Goal: Task Accomplishment & Management: Manage account settings

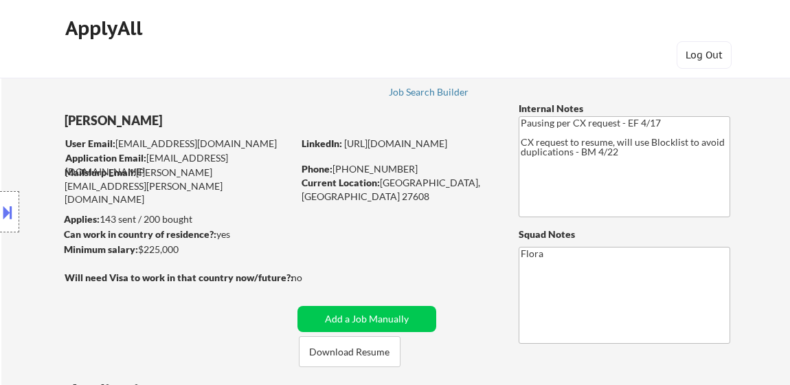
select select ""pending""
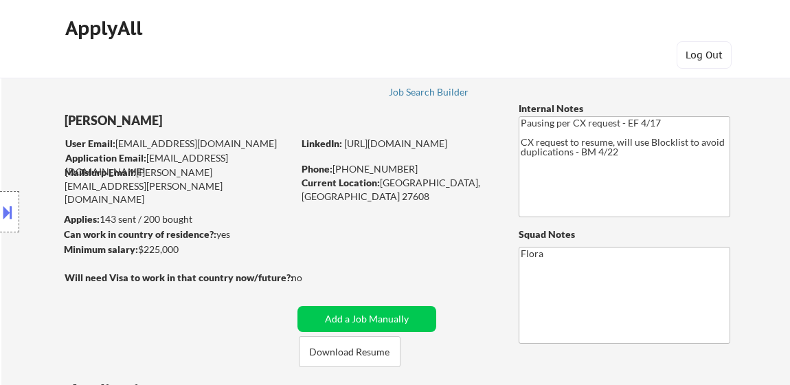
select select ""pending""
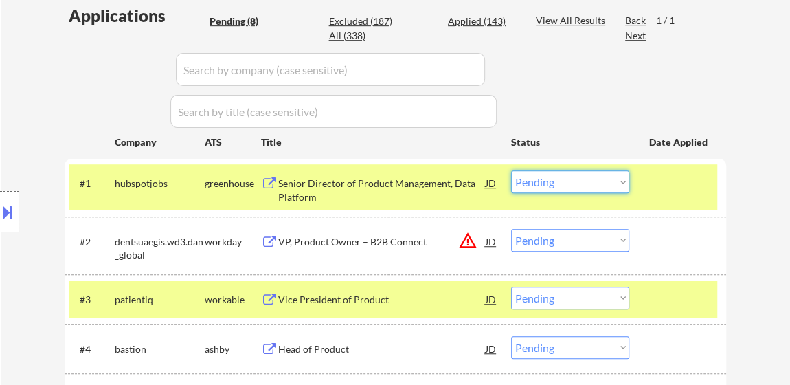
click at [576, 183] on select "Choose an option... Pending Applied Excluded (Questions) Excluded (Expired) Exc…" at bounding box center [570, 181] width 118 height 23
click at [511, 170] on select "Choose an option... Pending Applied Excluded (Questions) Excluded (Expired) Exc…" at bounding box center [570, 181] width 118 height 23
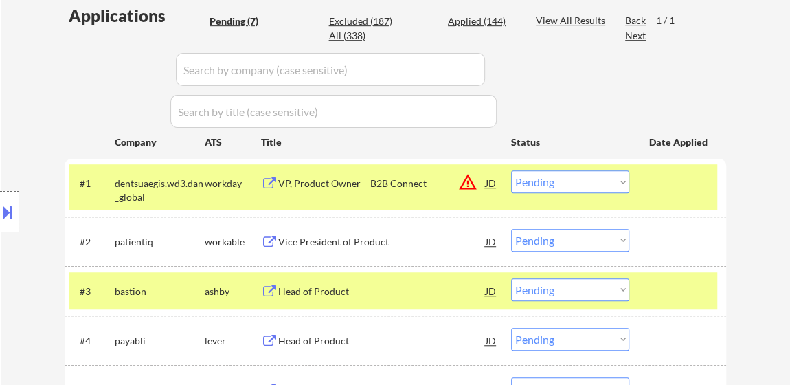
click at [313, 180] on div "VP, Product Owner – B2B Connect" at bounding box center [381, 184] width 207 height 14
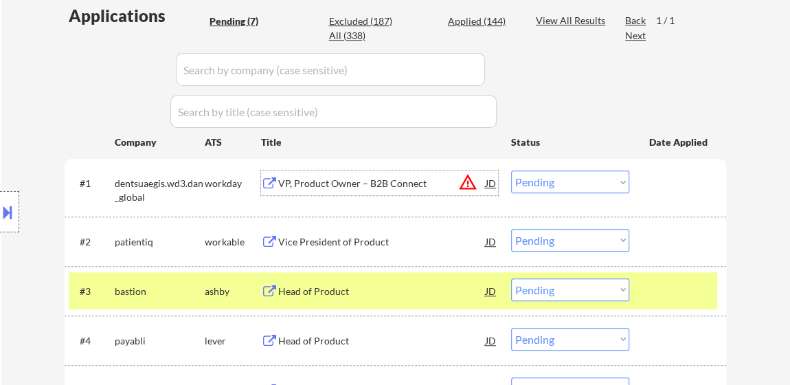
click at [525, 179] on select "Choose an option... Pending Applied Excluded (Questions) Excluded (Expired) Exc…" at bounding box center [570, 181] width 118 height 23
click at [511, 170] on select "Choose an option... Pending Applied Excluded (Questions) Excluded (Expired) Exc…" at bounding box center [570, 181] width 118 height 23
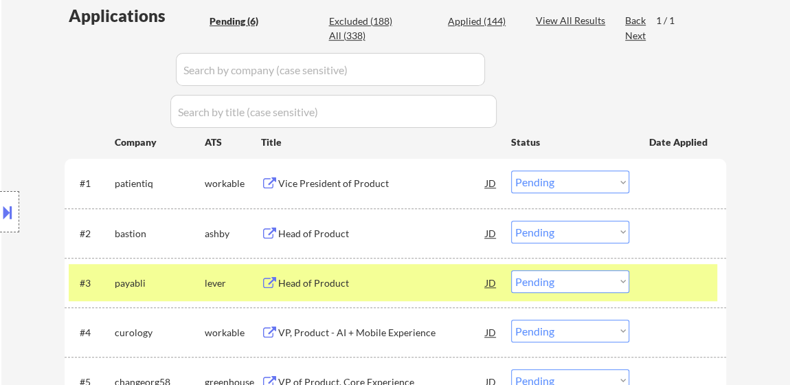
click at [584, 180] on select "Choose an option... Pending Applied Excluded (Questions) Excluded (Expired) Exc…" at bounding box center [570, 181] width 118 height 23
click at [511, 170] on select "Choose an option... Pending Applied Excluded (Questions) Excluded (Expired) Exc…" at bounding box center [570, 181] width 118 height 23
click at [328, 232] on div "Head of Product" at bounding box center [381, 234] width 207 height 14
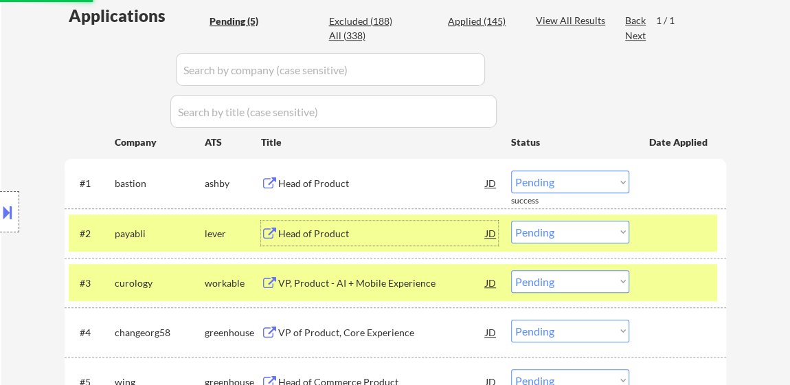
click at [352, 238] on div "Head of Product" at bounding box center [381, 234] width 207 height 14
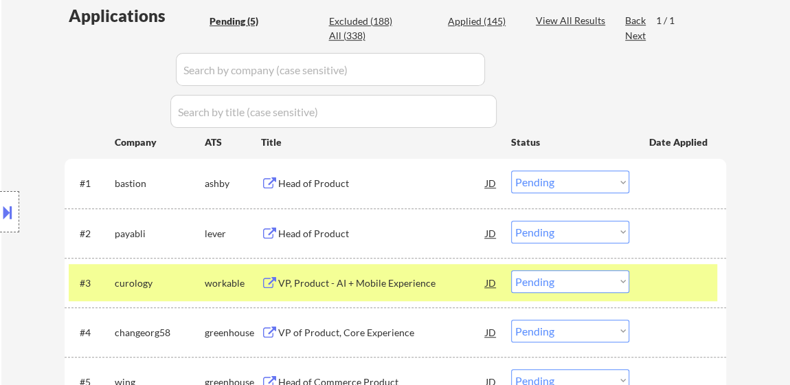
click at [12, 213] on button at bounding box center [7, 212] width 15 height 23
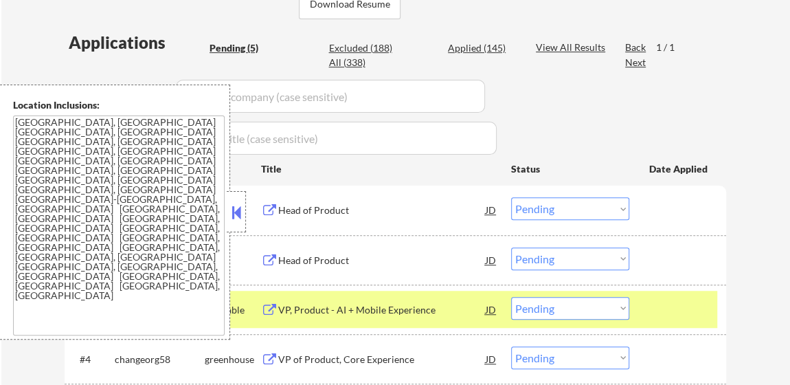
scroll to position [499, 0]
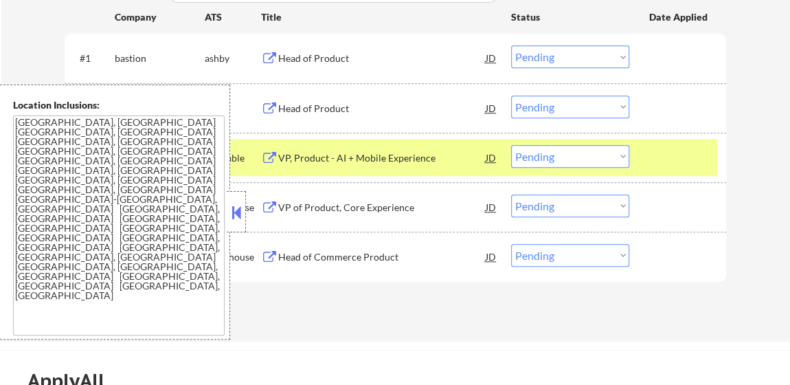
click at [245, 207] on div at bounding box center [236, 211] width 19 height 41
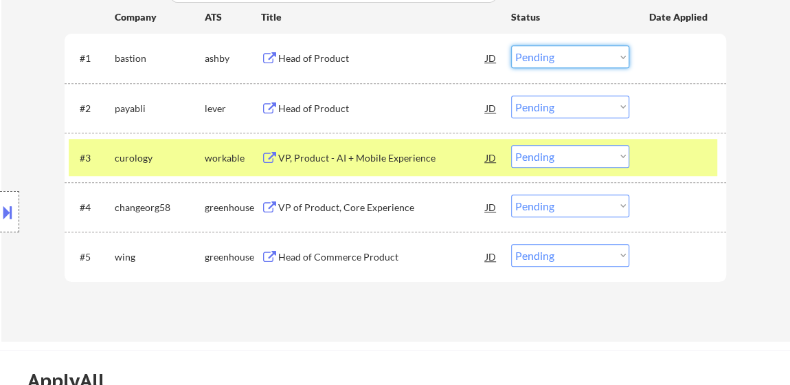
click at [562, 54] on select "Choose an option... Pending Applied Excluded (Questions) Excluded (Expired) Exc…" at bounding box center [570, 56] width 118 height 23
click at [511, 45] on select "Choose an option... Pending Applied Excluded (Questions) Excluded (Expired) Exc…" at bounding box center [570, 56] width 118 height 23
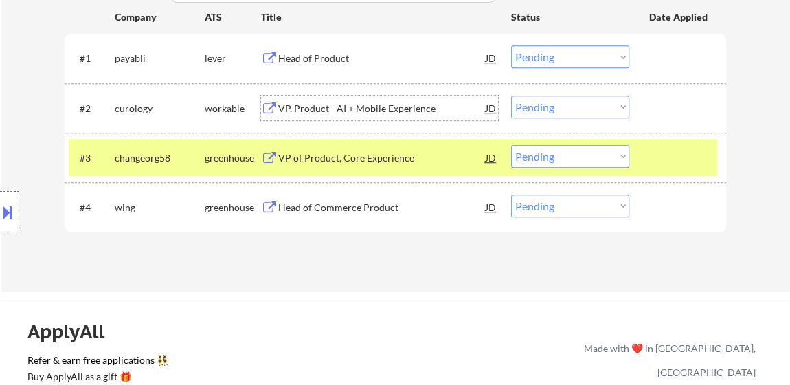
click at [350, 106] on div "VP, Product - AI + Mobile Experience" at bounding box center [381, 109] width 207 height 14
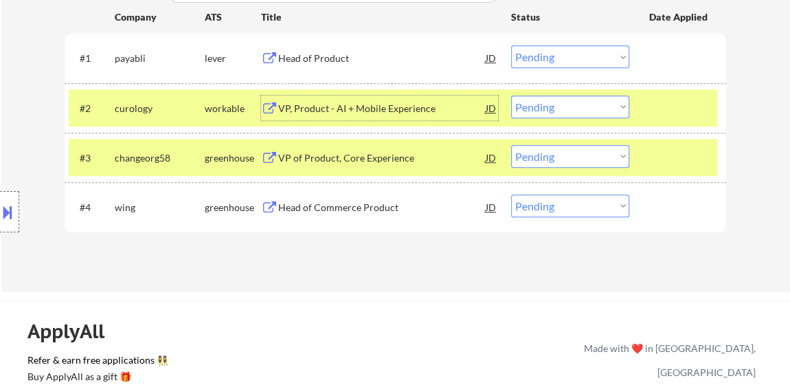
click at [527, 53] on select "Choose an option... Pending Applied Excluded (Questions) Excluded (Expired) Exc…" at bounding box center [570, 56] width 118 height 23
click at [511, 45] on select "Choose an option... Pending Applied Excluded (Questions) Excluded (Expired) Exc…" at bounding box center [570, 56] width 118 height 23
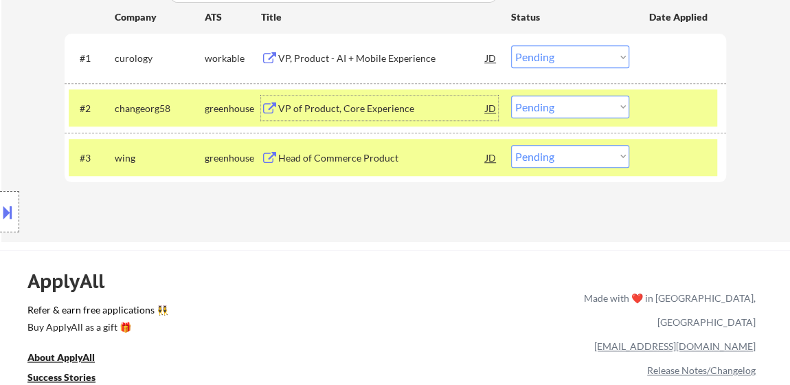
click at [352, 110] on div "VP of Product, Core Experience" at bounding box center [381, 109] width 207 height 14
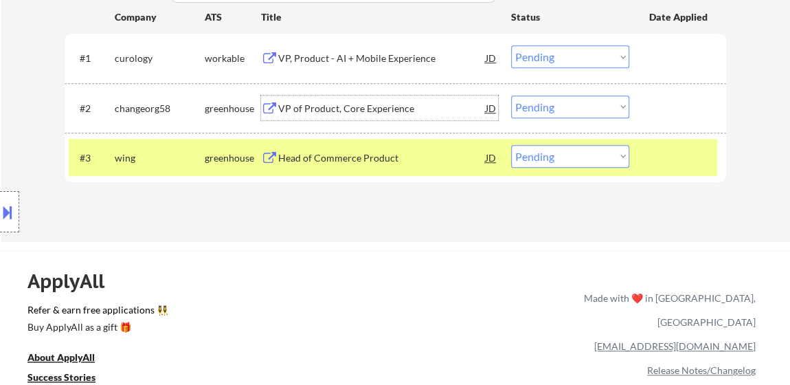
click at [570, 56] on select "Choose an option... Pending Applied Excluded (Questions) Excluded (Expired) Exc…" at bounding box center [570, 56] width 118 height 23
click at [511, 45] on select "Choose an option... Pending Applied Excluded (Questions) Excluded (Expired) Exc…" at bounding box center [570, 56] width 118 height 23
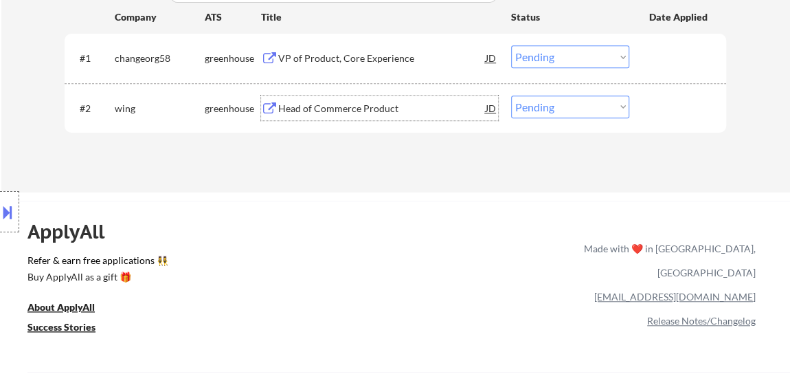
click at [339, 100] on div "Head of Commerce Product" at bounding box center [381, 107] width 207 height 25
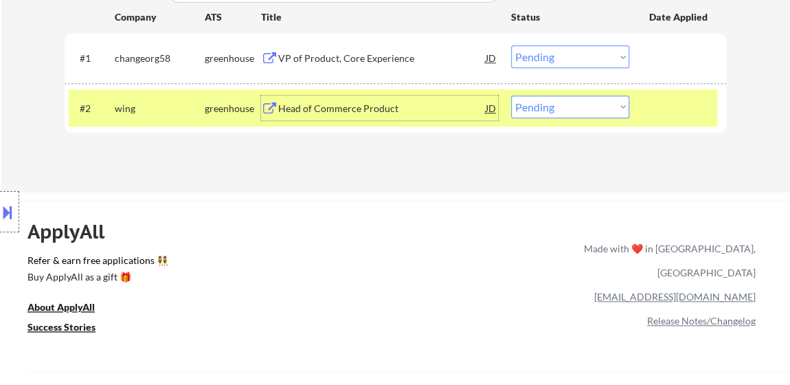
click at [579, 53] on select "Choose an option... Pending Applied Excluded (Questions) Excluded (Expired) Exc…" at bounding box center [570, 56] width 118 height 23
click at [511, 45] on select "Choose an option... Pending Applied Excluded (Questions) Excluded (Expired) Exc…" at bounding box center [570, 56] width 118 height 23
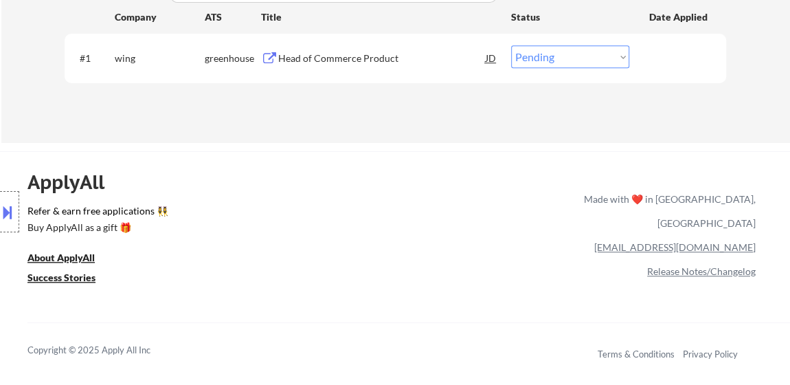
click at [563, 49] on select "Choose an option... Pending Applied Excluded (Questions) Excluded (Expired) Exc…" at bounding box center [570, 56] width 118 height 23
select select ""applied""
click at [511, 45] on select "Choose an option... Pending Applied Excluded (Questions) Excluded (Expired) Exc…" at bounding box center [570, 56] width 118 height 23
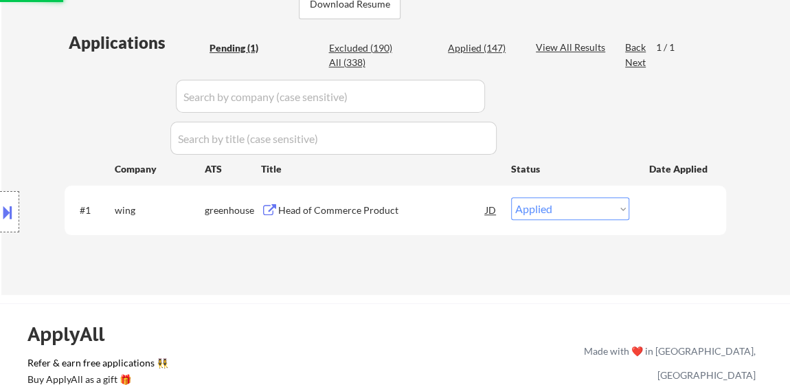
scroll to position [249, 0]
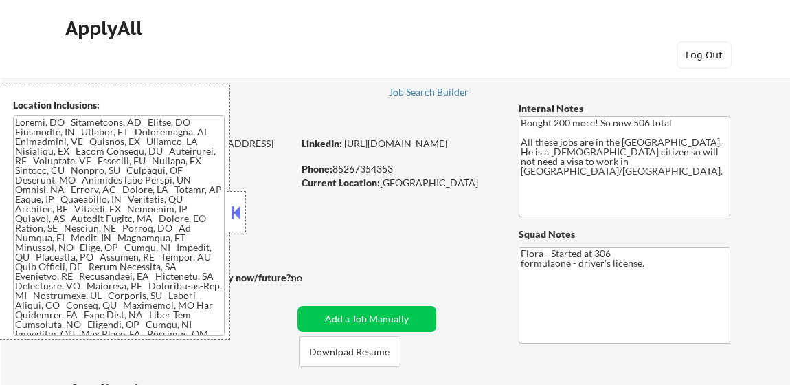
select select ""pending""
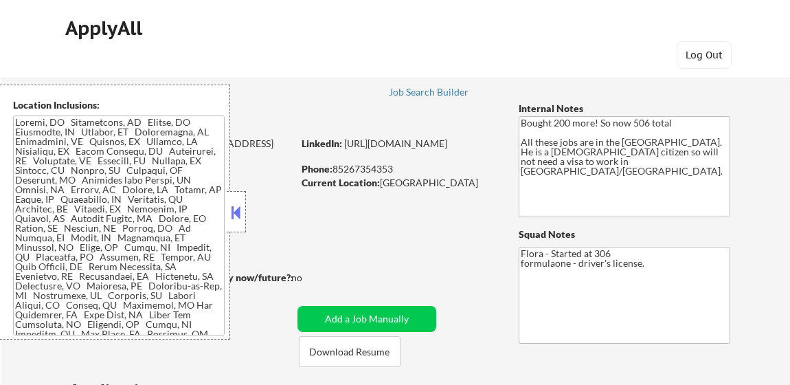
select select ""pending""
click at [236, 199] on div at bounding box center [236, 211] width 19 height 41
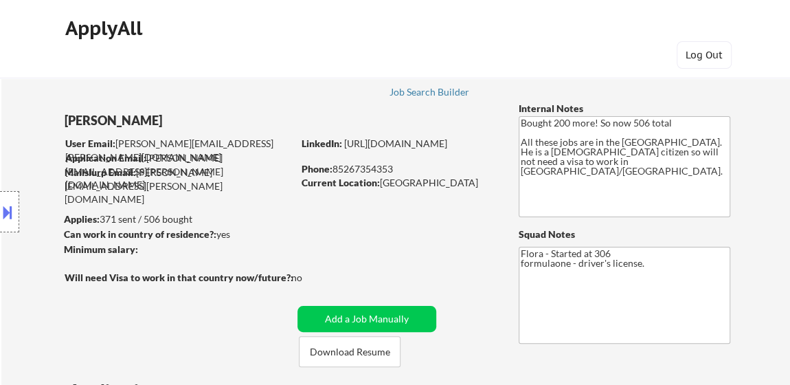
scroll to position [124, 0]
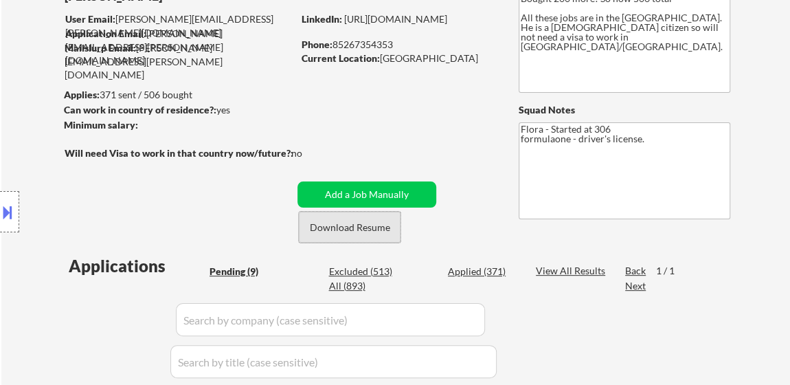
click at [372, 223] on button "Download Resume" at bounding box center [350, 227] width 102 height 31
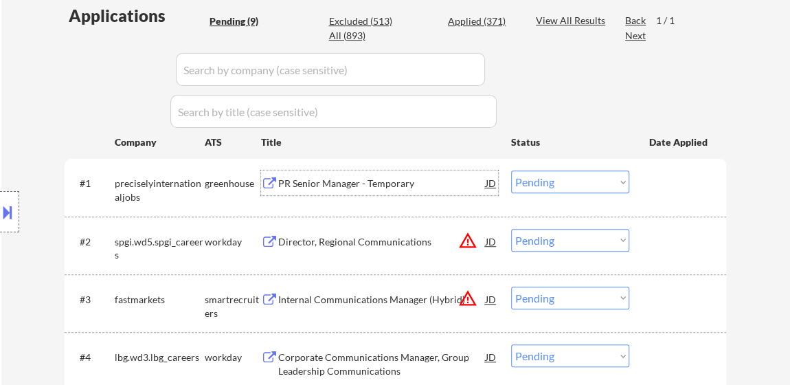
click at [388, 179] on div "PR Senior Manager - Temporary" at bounding box center [381, 184] width 207 height 14
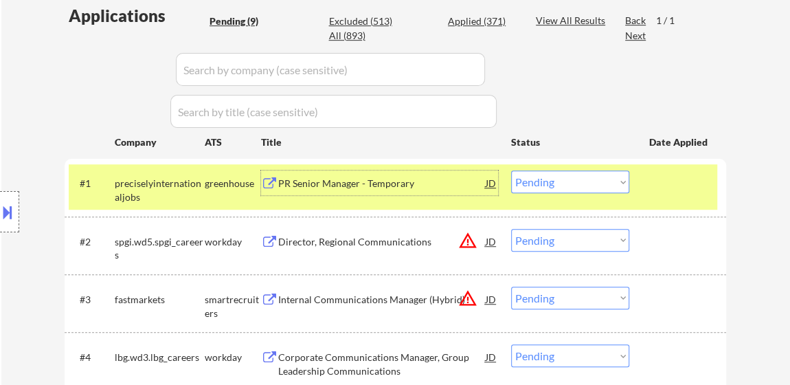
click at [533, 181] on select "Choose an option... Pending Applied Excluded (Questions) Excluded (Expired) Exc…" at bounding box center [570, 181] width 118 height 23
click at [511, 170] on select "Choose an option... Pending Applied Excluded (Questions) Excluded (Expired) Exc…" at bounding box center [570, 181] width 118 height 23
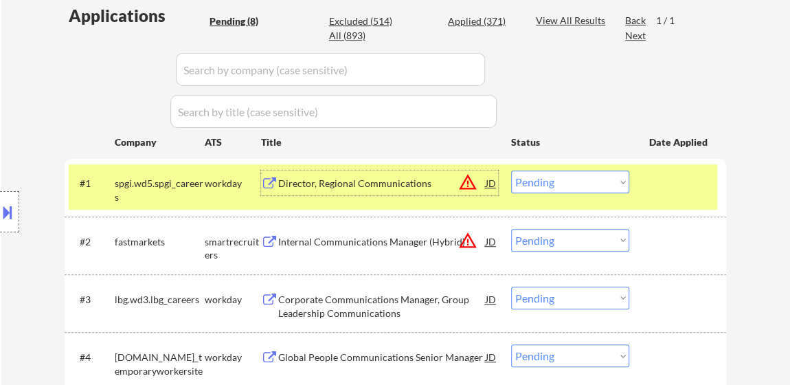
click at [321, 182] on div "Director, Regional Communications" at bounding box center [381, 184] width 207 height 14
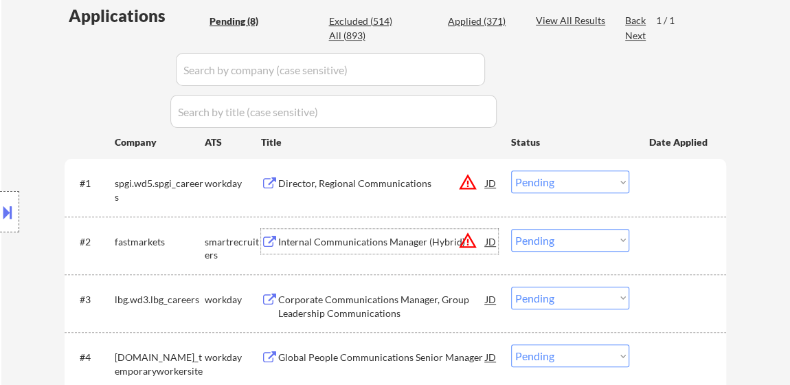
click at [355, 241] on div "Internal Communications Manager (Hybrid)" at bounding box center [381, 242] width 207 height 14
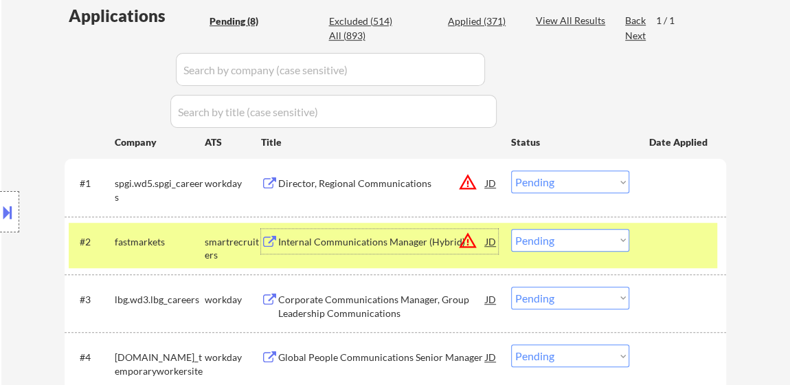
click at [594, 179] on select "Choose an option... Pending Applied Excluded (Questions) Excluded (Expired) Exc…" at bounding box center [570, 181] width 118 height 23
click at [511, 170] on select "Choose an option... Pending Applied Excluded (Questions) Excluded (Expired) Exc…" at bounding box center [570, 181] width 118 height 23
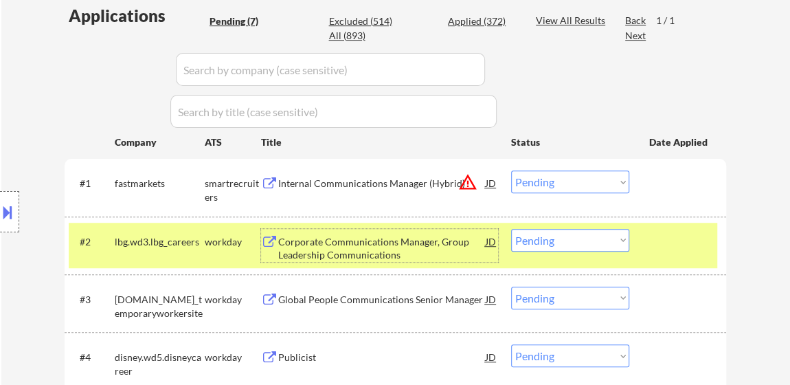
click at [372, 241] on div "Corporate Communications Manager, Group Leadership Communications" at bounding box center [381, 248] width 207 height 27
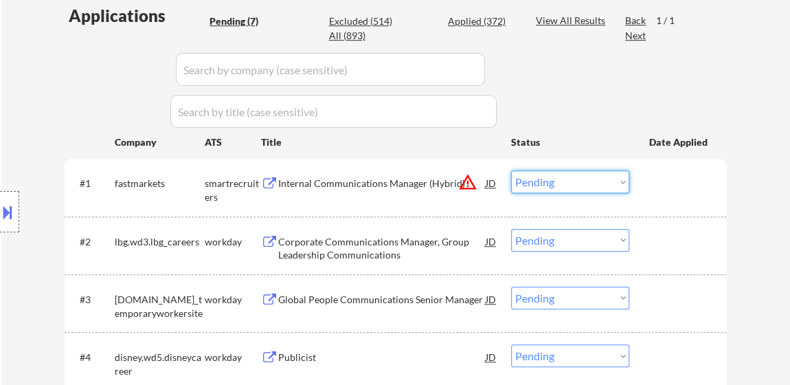
click at [537, 185] on select "Choose an option... Pending Applied Excluded (Questions) Excluded (Expired) Exc…" at bounding box center [570, 181] width 118 height 23
click at [511, 170] on select "Choose an option... Pending Applied Excluded (Questions) Excluded (Expired) Exc…" at bounding box center [570, 181] width 118 height 23
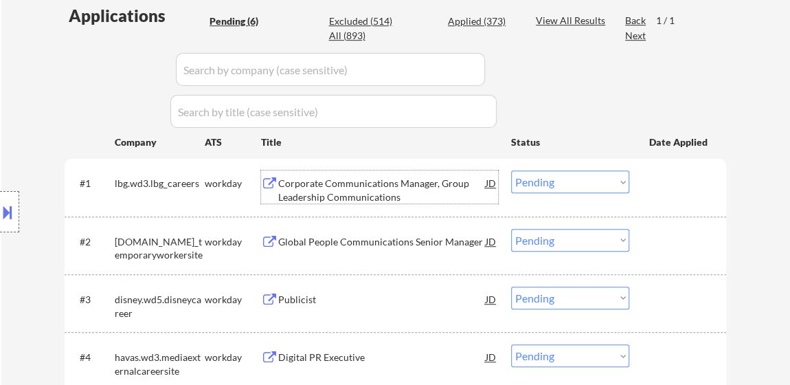
click at [358, 201] on div "Corporate Communications Manager, Group Leadership Communications" at bounding box center [381, 190] width 207 height 27
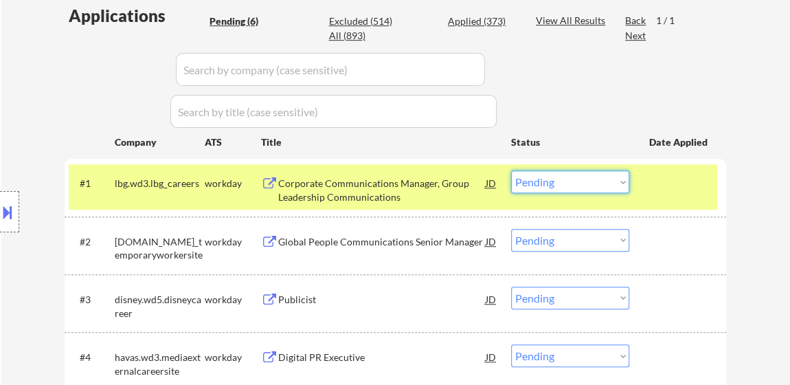
click at [572, 185] on select "Choose an option... Pending Applied Excluded (Questions) Excluded (Expired) Exc…" at bounding box center [570, 181] width 118 height 23
click at [511, 170] on select "Choose an option... Pending Applied Excluded (Questions) Excluded (Expired) Exc…" at bounding box center [570, 181] width 118 height 23
click at [350, 240] on div "Global People Communications Senior Manager" at bounding box center [381, 242] width 207 height 14
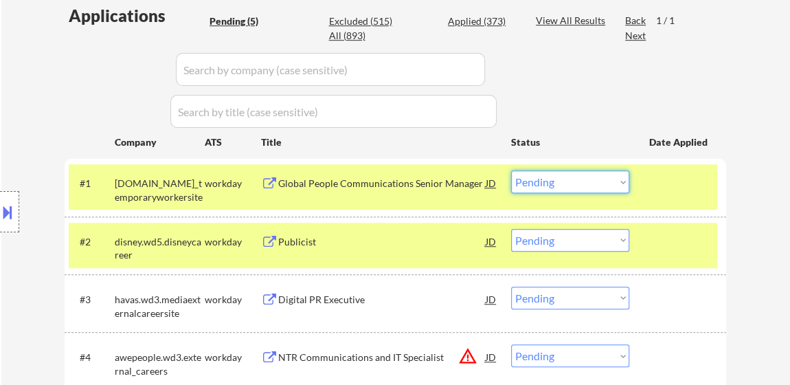
click at [582, 182] on select "Choose an option... Pending Applied Excluded (Questions) Excluded (Expired) Exc…" at bounding box center [570, 181] width 118 height 23
click at [511, 170] on select "Choose an option... Pending Applied Excluded (Questions) Excluded (Expired) Exc…" at bounding box center [570, 181] width 118 height 23
select select ""pending""
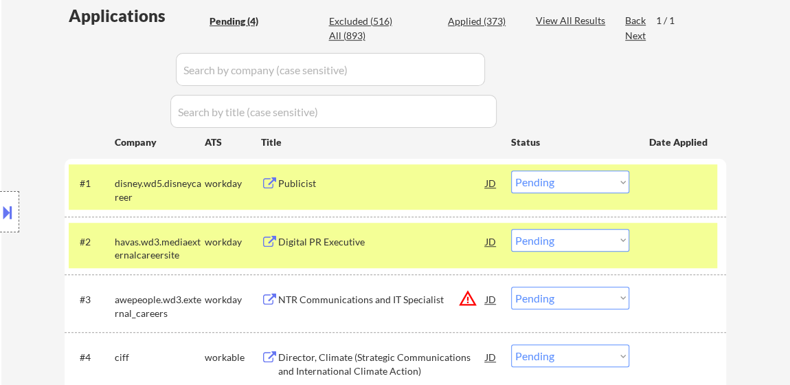
click at [304, 177] on div "Publicist" at bounding box center [381, 184] width 207 height 14
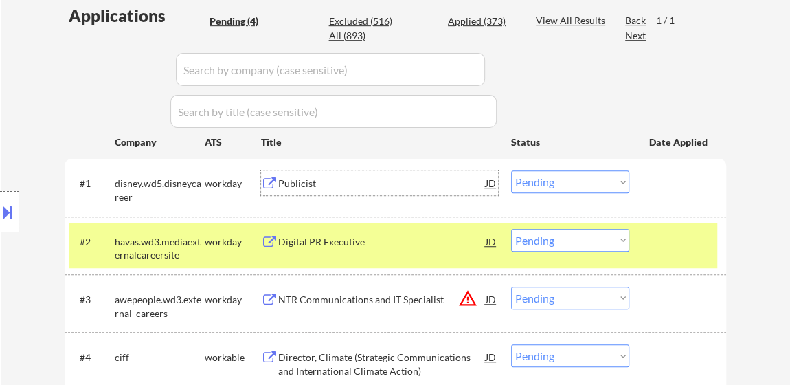
click at [329, 235] on div "Digital PR Executive" at bounding box center [381, 242] width 207 height 14
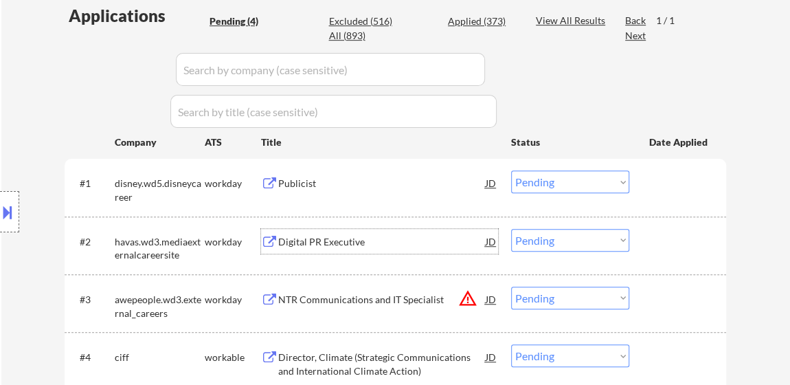
click at [557, 245] on select "Choose an option... Pending Applied Excluded (Questions) Excluded (Expired) Exc…" at bounding box center [570, 240] width 118 height 23
click at [565, 236] on select "Choose an option... Pending Applied Excluded (Questions) Excluded (Expired) Exc…" at bounding box center [570, 240] width 118 height 23
click at [615, 243] on select "Choose an option... Pending Applied Excluded (Questions) Excluded (Expired) Exc…" at bounding box center [570, 240] width 118 height 23
click at [540, 247] on select "Choose an option... Pending Applied Excluded (Questions) Excluded (Expired) Exc…" at bounding box center [570, 240] width 118 height 23
click at [587, 243] on select "Choose an option... Pending Applied Excluded (Questions) Excluded (Expired) Exc…" at bounding box center [570, 240] width 118 height 23
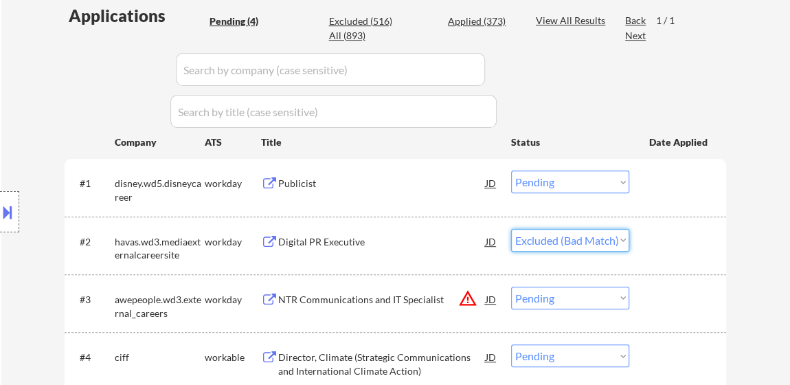
click at [511, 229] on select "Choose an option... Pending Applied Excluded (Questions) Excluded (Expired) Exc…" at bounding box center [570, 240] width 118 height 23
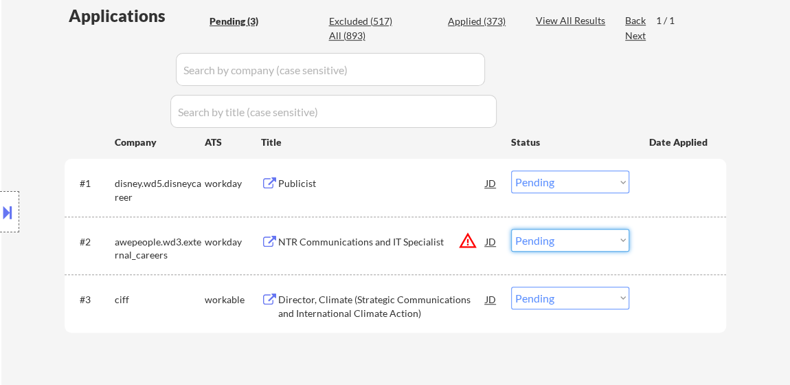
click at [617, 240] on select "Choose an option... Pending Applied Excluded (Questions) Excluded (Expired) Exc…" at bounding box center [570, 240] width 118 height 23
click at [511, 229] on select "Choose an option... Pending Applied Excluded (Questions) Excluded (Expired) Exc…" at bounding box center [570, 240] width 118 height 23
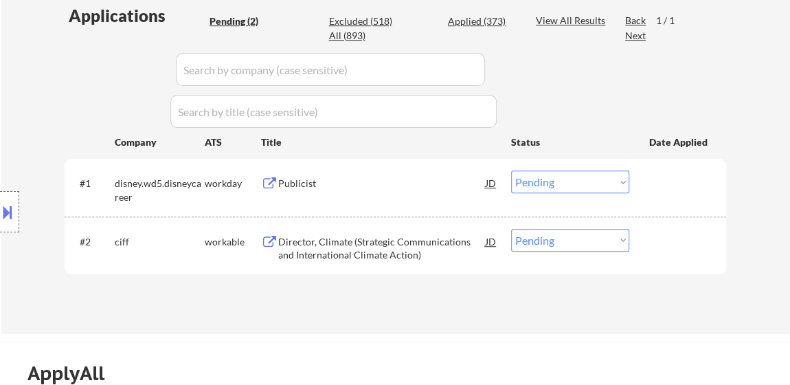
click at [597, 242] on select "Choose an option... Pending Applied Excluded (Questions) Excluded (Expired) Exc…" at bounding box center [570, 240] width 118 height 23
select select ""excluded__bad_match_""
click at [511, 229] on select "Choose an option... Pending Applied Excluded (Questions) Excluded (Expired) Exc…" at bounding box center [570, 240] width 118 height 23
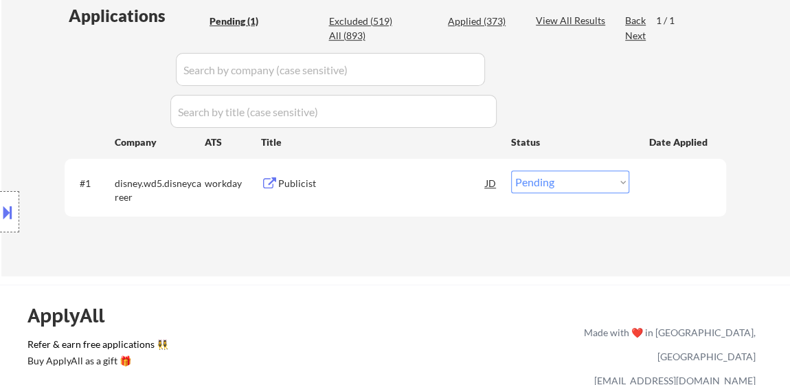
click at [570, 181] on select "Choose an option... Pending Applied Excluded (Questions) Excluded (Expired) Exc…" at bounding box center [570, 181] width 118 height 23
select select ""applied""
click at [511, 170] on select "Choose an option... Pending Applied Excluded (Questions) Excluded (Expired) Exc…" at bounding box center [570, 181] width 118 height 23
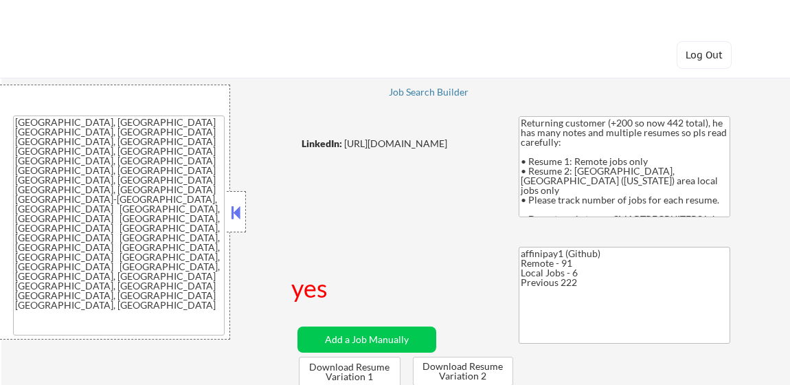
select select ""pending""
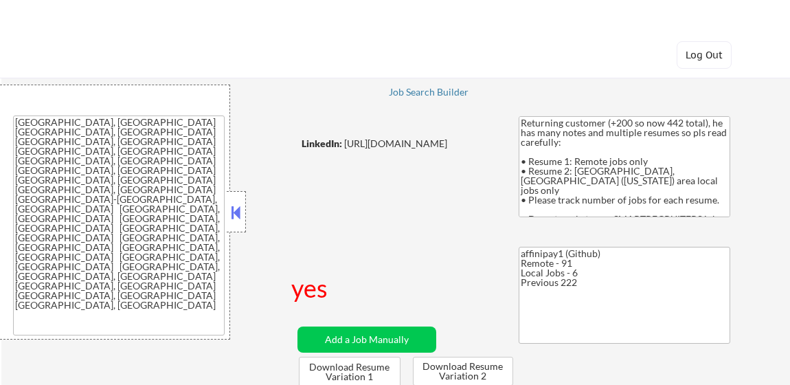
select select ""pending""
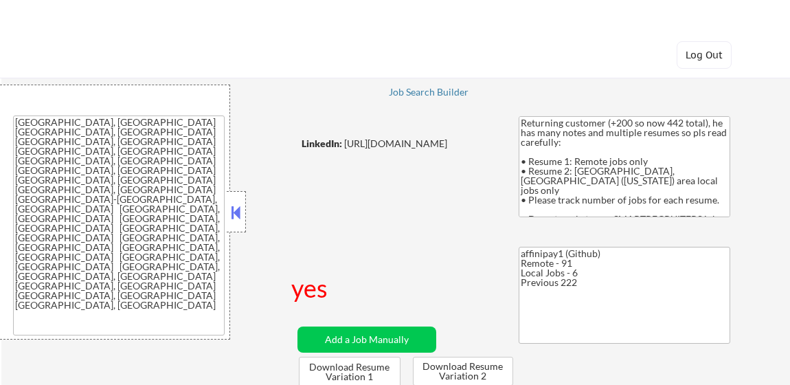
select select ""pending""
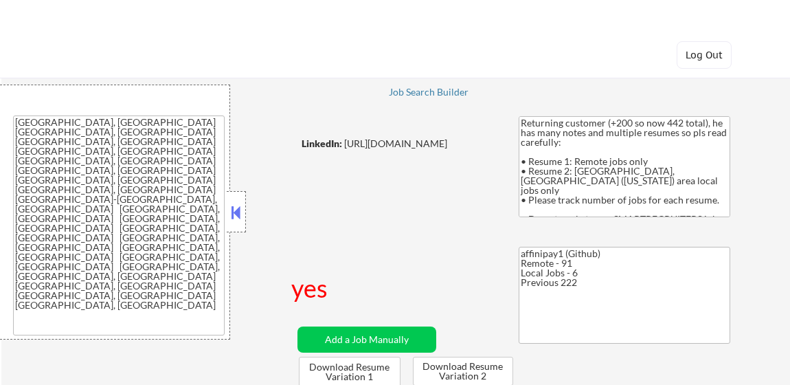
select select ""pending""
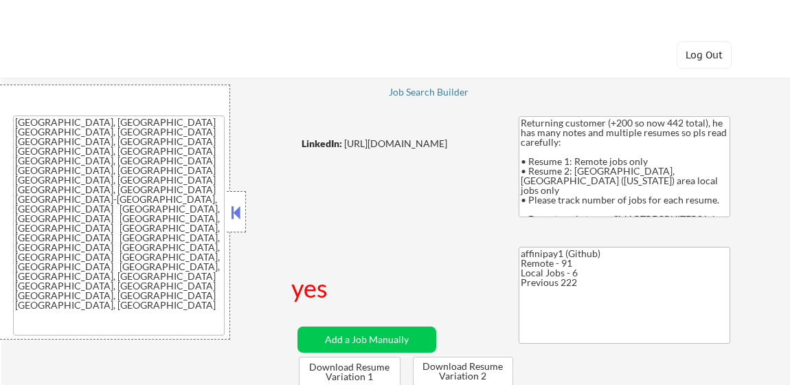
select select ""pending""
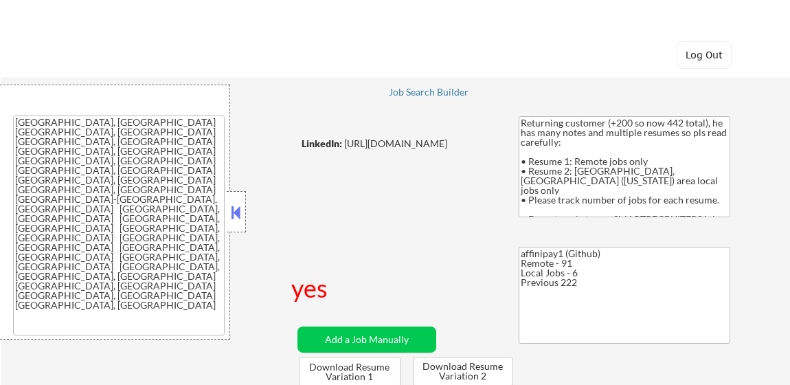
select select ""pending""
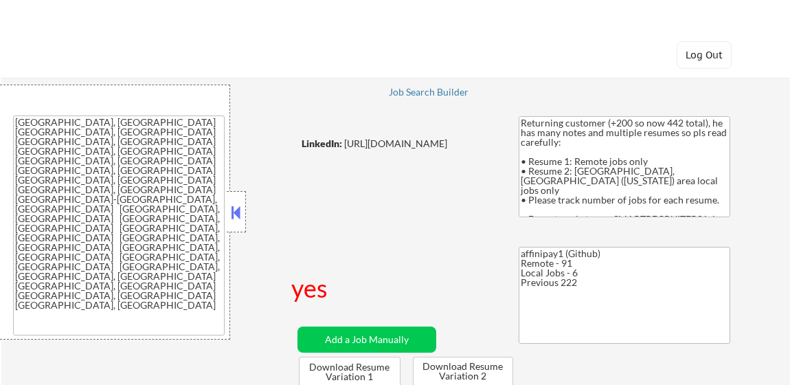
select select ""pending""
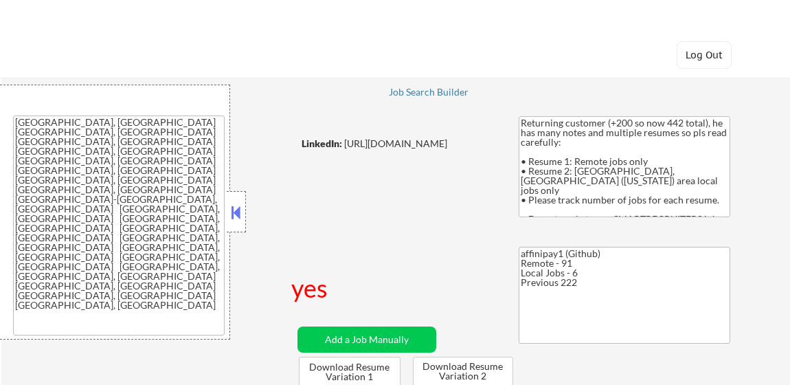
select select ""pending""
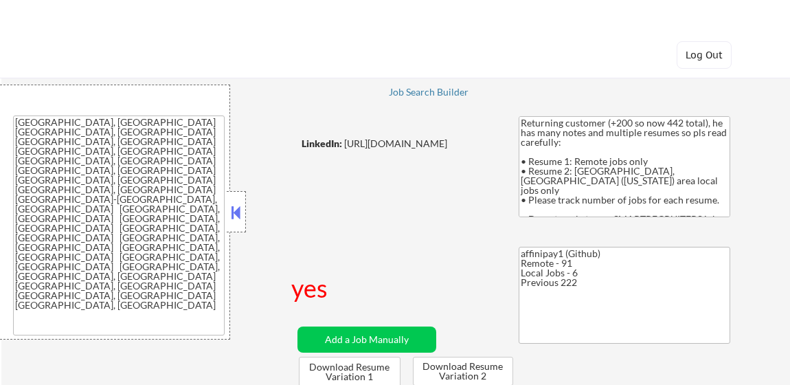
select select ""pending""
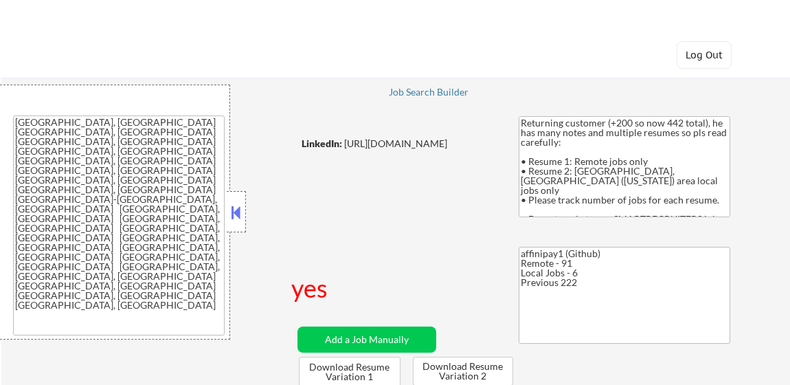
select select ""pending""
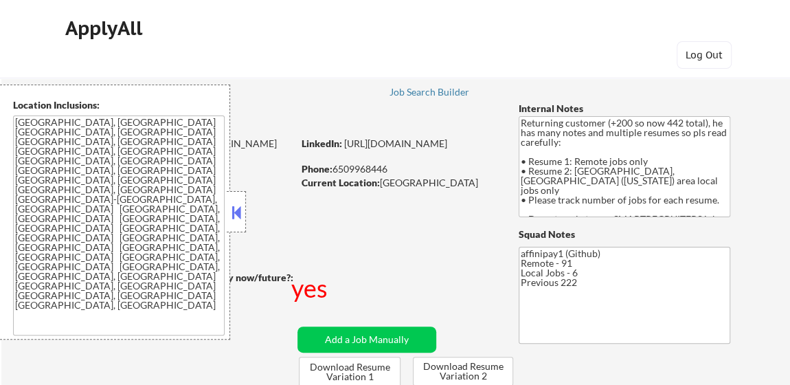
click at [238, 202] on button at bounding box center [236, 212] width 15 height 21
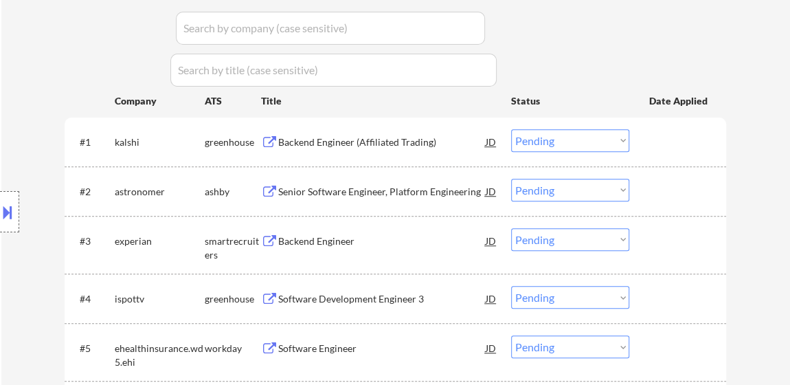
scroll to position [437, 0]
click at [532, 239] on select "Choose an option... Pending Applied Excluded (Questions) Excluded (Expired) Exc…" at bounding box center [570, 238] width 118 height 23
click at [511, 227] on select "Choose an option... Pending Applied Excluded (Questions) Excluded (Expired) Exc…" at bounding box center [570, 238] width 118 height 23
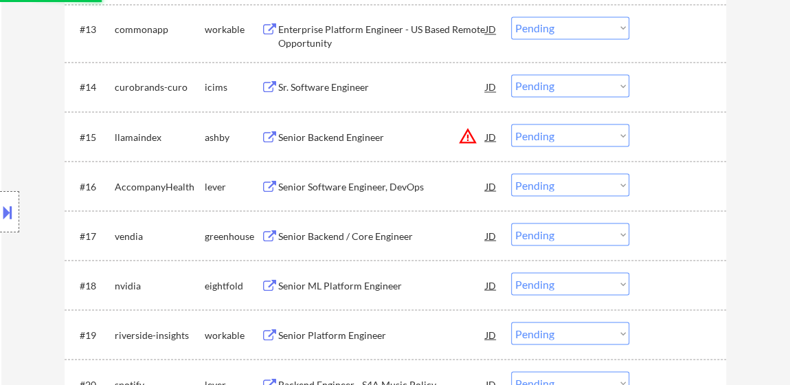
select select ""pending""
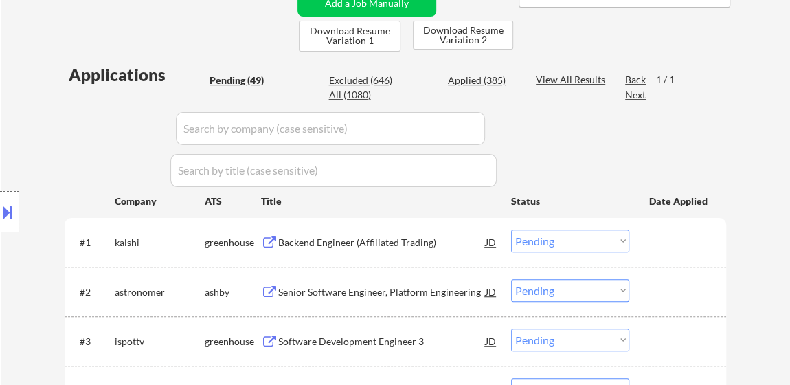
scroll to position [374, 0]
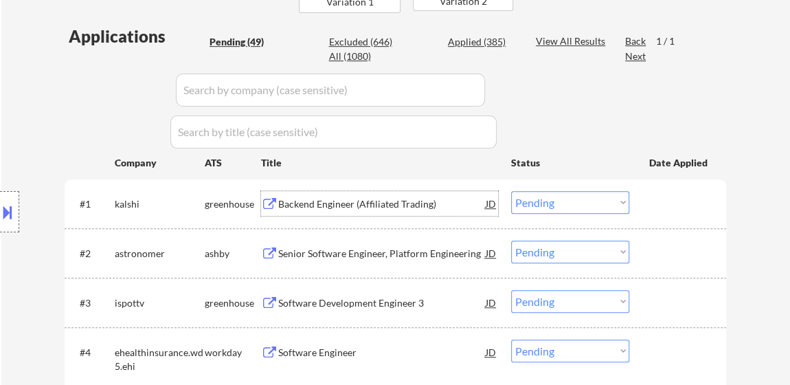
click at [335, 199] on div "Backend Engineer (Affiliated Trading)" at bounding box center [381, 204] width 207 height 14
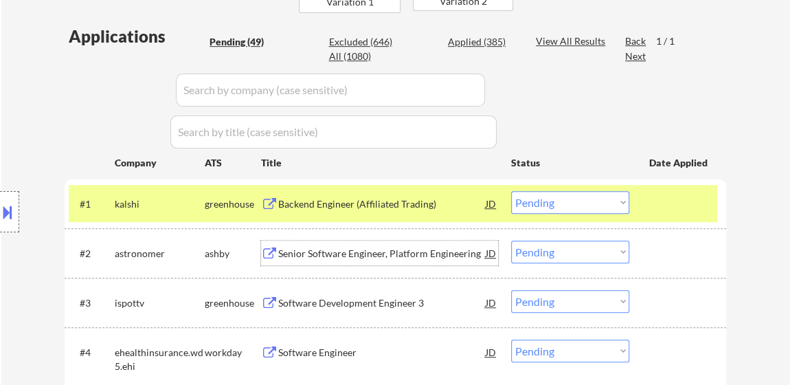
click at [384, 253] on div "Senior Software Engineer, Platform Engineering" at bounding box center [381, 254] width 207 height 14
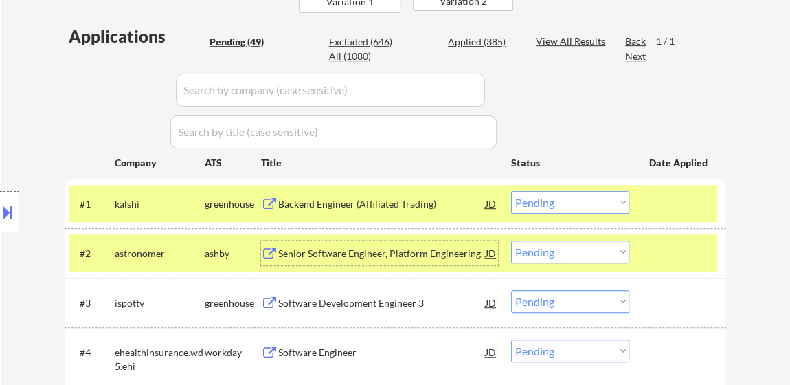
click at [625, 188] on div "#1 kalshi greenhouse Backend Engineer (Affiliated Trading) JD Choose an option.…" at bounding box center [393, 203] width 649 height 37
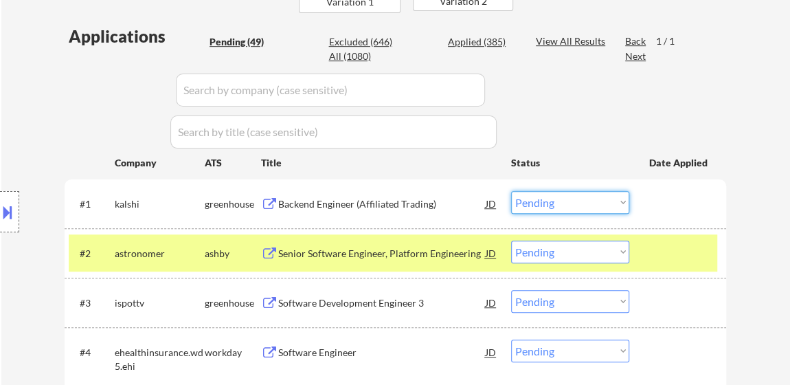
click at [616, 202] on select "Choose an option... Pending Applied Excluded (Questions) Excluded (Expired) Exc…" at bounding box center [570, 202] width 118 height 23
click at [511, 191] on select "Choose an option... Pending Applied Excluded (Questions) Excluded (Expired) Exc…" at bounding box center [570, 202] width 118 height 23
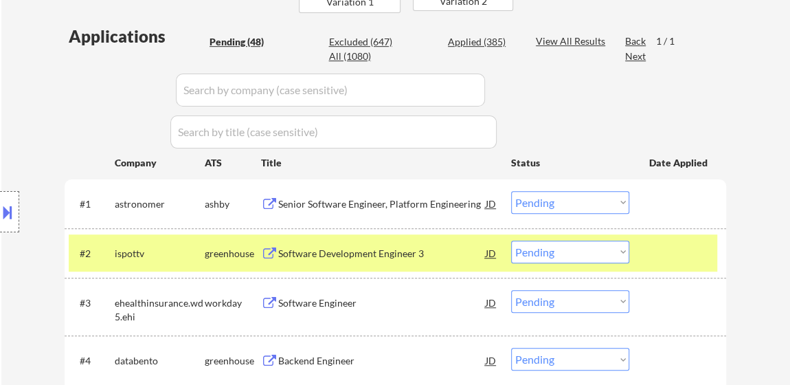
click at [679, 243] on div at bounding box center [679, 252] width 60 height 25
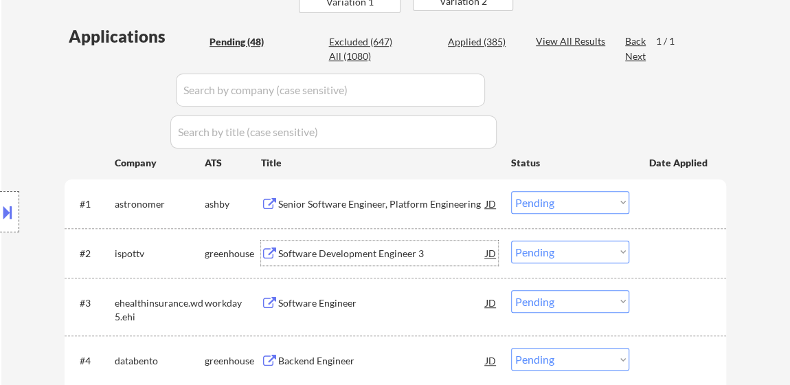
click at [385, 252] on div "Software Development Engineer 3" at bounding box center [381, 254] width 207 height 14
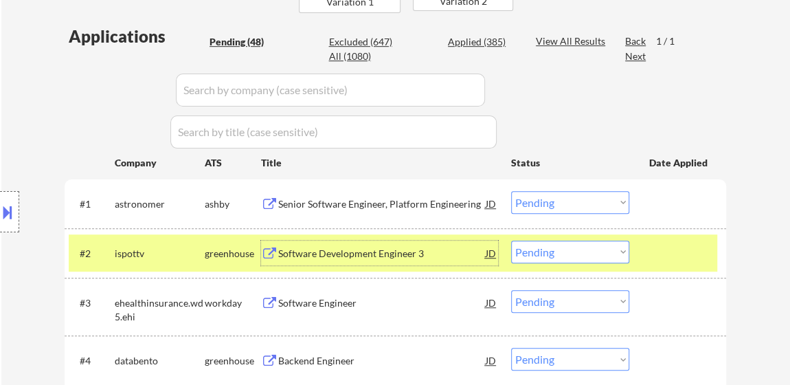
click at [585, 202] on select "Choose an option... Pending Applied Excluded (Questions) Excluded (Expired) Exc…" at bounding box center [570, 202] width 118 height 23
click at [511, 191] on select "Choose an option... Pending Applied Excluded (Questions) Excluded (Expired) Exc…" at bounding box center [570, 202] width 118 height 23
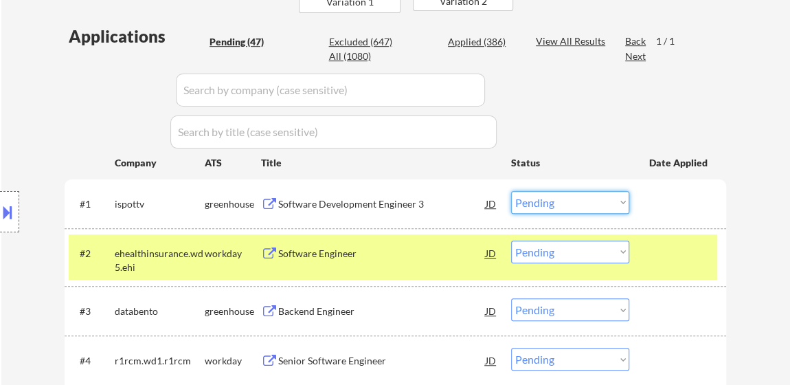
click at [588, 205] on select "Choose an option... Pending Applied Excluded (Questions) Excluded (Expired) Exc…" at bounding box center [570, 202] width 118 height 23
click at [511, 191] on select "Choose an option... Pending Applied Excluded (Questions) Excluded (Expired) Exc…" at bounding box center [570, 202] width 118 height 23
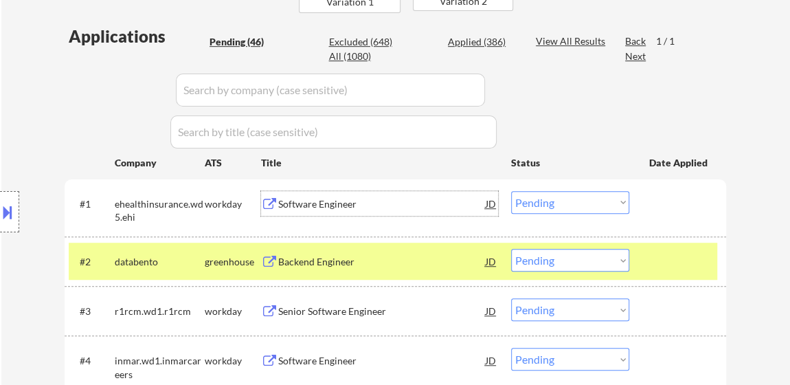
click at [333, 206] on div "Software Engineer" at bounding box center [381, 204] width 207 height 14
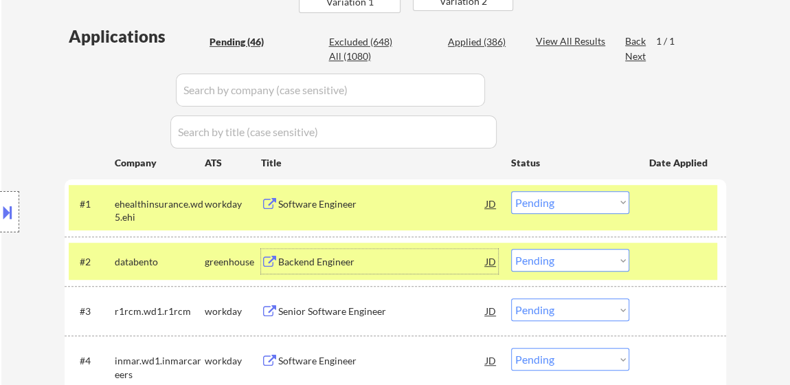
click at [346, 262] on div "Backend Engineer" at bounding box center [381, 262] width 207 height 14
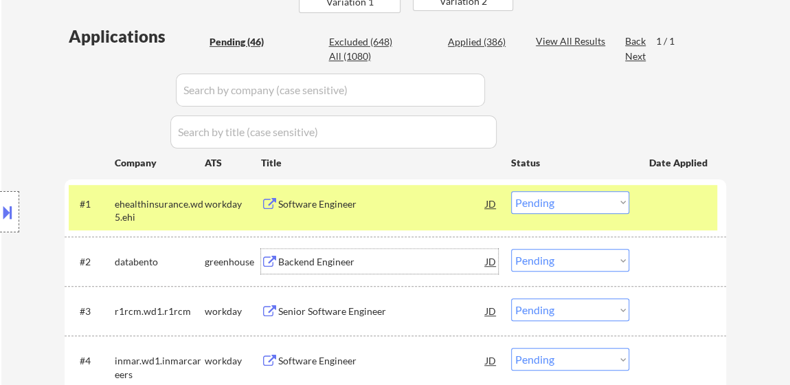
click at [559, 199] on select "Choose an option... Pending Applied Excluded (Questions) Excluded (Expired) Exc…" at bounding box center [570, 202] width 118 height 23
click at [511, 191] on select "Choose an option... Pending Applied Excluded (Questions) Excluded (Expired) Exc…" at bounding box center [570, 202] width 118 height 23
select select ""pending""
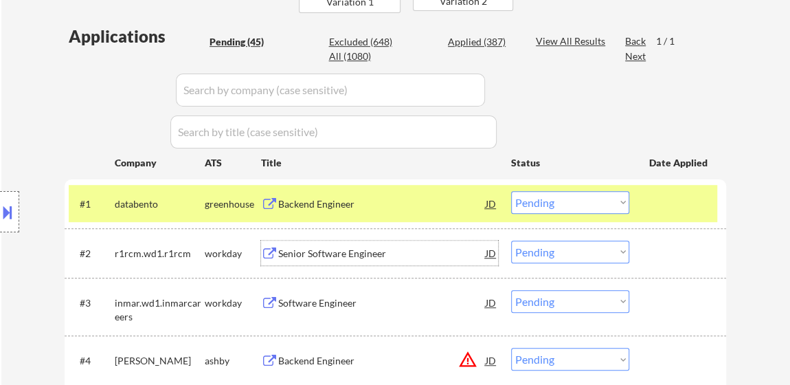
click at [348, 250] on div "Senior Software Engineer" at bounding box center [381, 254] width 207 height 14
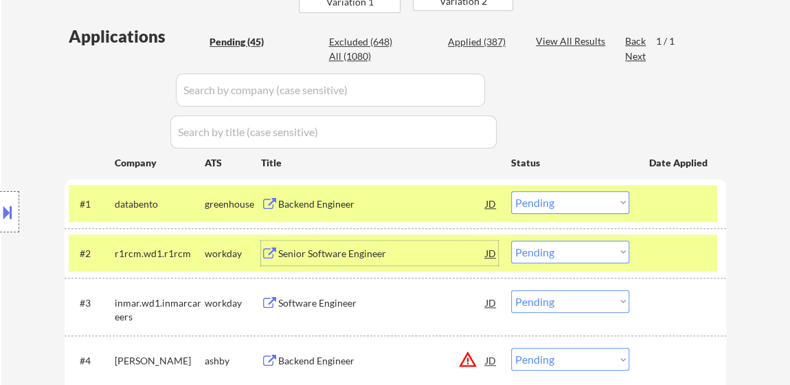
click at [562, 245] on select "Choose an option... Pending Applied Excluded (Questions) Excluded (Expired) Exc…" at bounding box center [570, 251] width 118 height 23
click at [511, 240] on select "Choose an option... Pending Applied Excluded (Questions) Excluded (Expired) Exc…" at bounding box center [570, 251] width 118 height 23
select select ""pending""
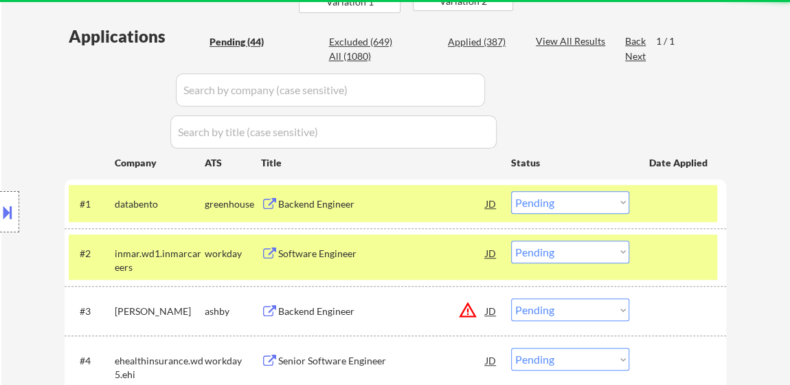
click at [308, 244] on div "Software Engineer" at bounding box center [381, 252] width 207 height 25
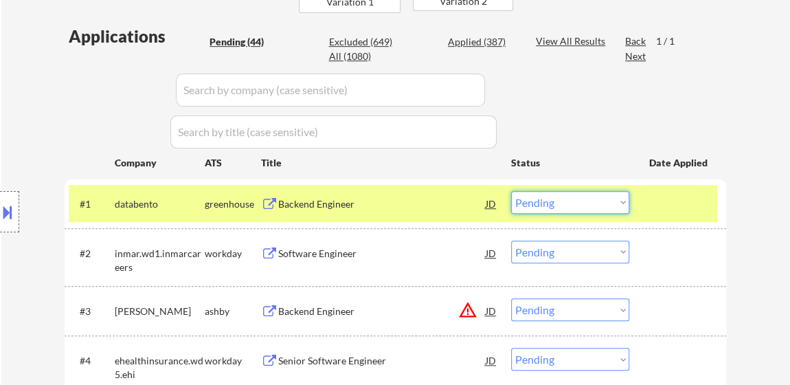
click at [537, 198] on select "Choose an option... Pending Applied Excluded (Questions) Excluded (Expired) Exc…" at bounding box center [570, 202] width 118 height 23
click at [511, 191] on select "Choose an option... Pending Applied Excluded (Questions) Excluded (Expired) Exc…" at bounding box center [570, 202] width 118 height 23
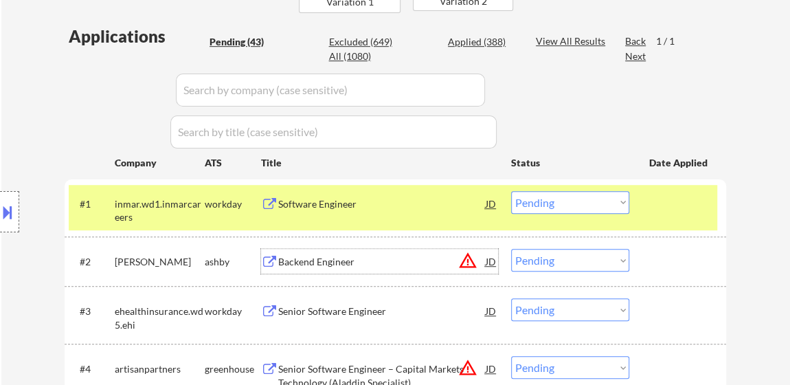
click at [335, 262] on div "Backend Engineer" at bounding box center [381, 262] width 207 height 14
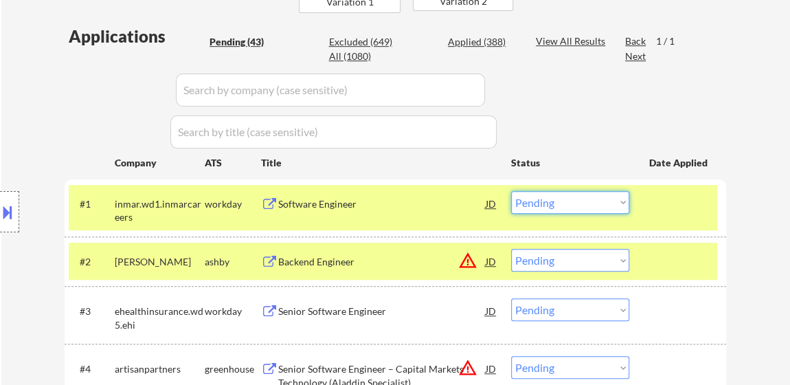
click at [597, 197] on select "Choose an option... Pending Applied Excluded (Questions) Excluded (Expired) Exc…" at bounding box center [570, 202] width 118 height 23
click at [511, 191] on select "Choose an option... Pending Applied Excluded (Questions) Excluded (Expired) Exc…" at bounding box center [570, 202] width 118 height 23
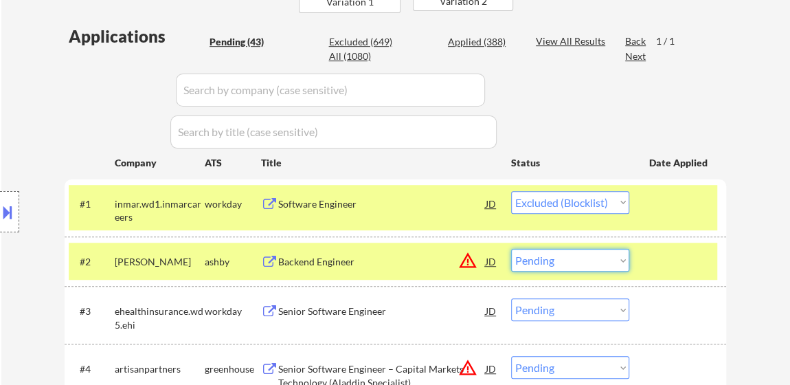
click at [556, 259] on select "Choose an option... Pending Applied Excluded (Questions) Excluded (Expired) Exc…" at bounding box center [570, 260] width 118 height 23
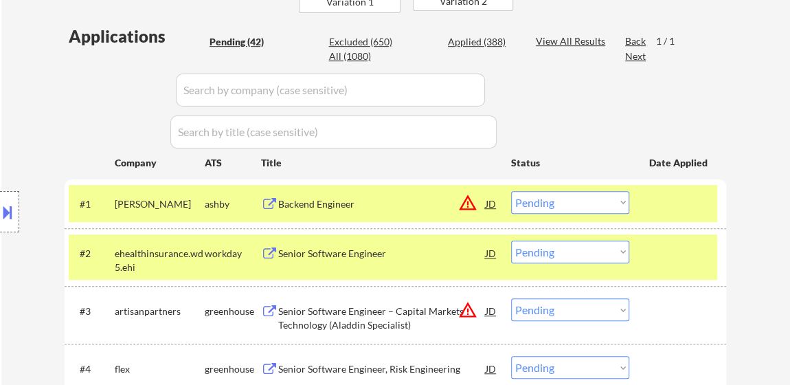
drag, startPoint x: 743, startPoint y: 188, endPoint x: 703, endPoint y: 202, distance: 42.4
click at [563, 201] on select "Choose an option... Pending Applied Excluded (Questions) Excluded (Expired) Exc…" at bounding box center [570, 202] width 118 height 23
click at [511, 191] on select "Choose an option... Pending Applied Excluded (Questions) Excluded (Expired) Exc…" at bounding box center [570, 202] width 118 height 23
select select ""pending""
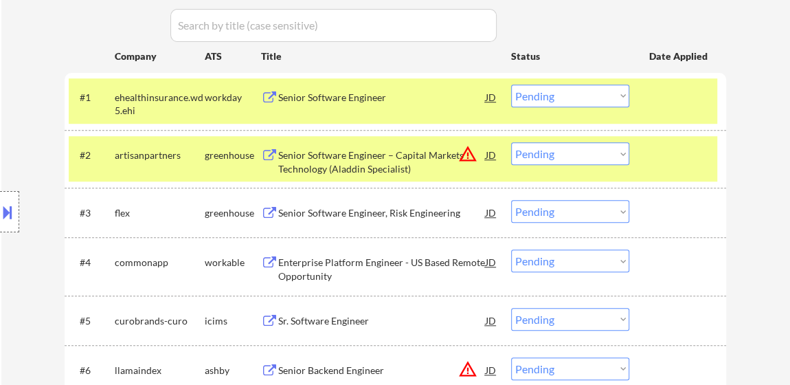
scroll to position [499, 0]
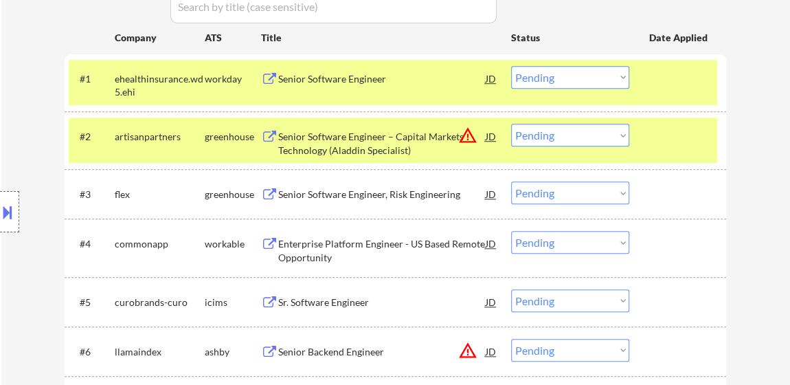
click at [383, 149] on div "Senior Software Engineer – Capital Markets Technology (Aladdin Specialist)" at bounding box center [381, 143] width 207 height 27
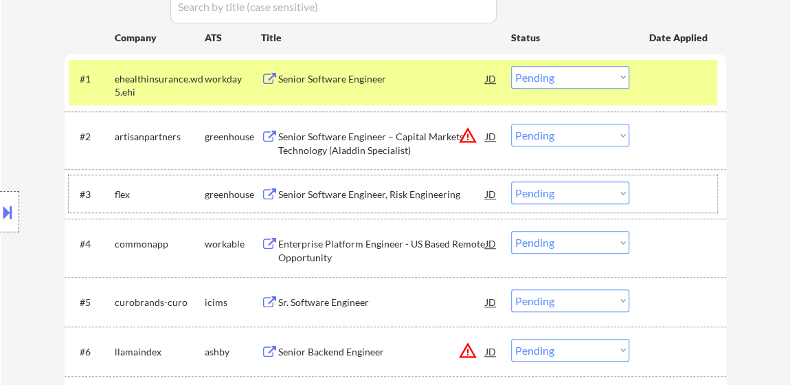
click at [337, 206] on div "#3 flex greenhouse Senior Software Engineer, Risk Engineering JD warning_amber …" at bounding box center [393, 193] width 649 height 37
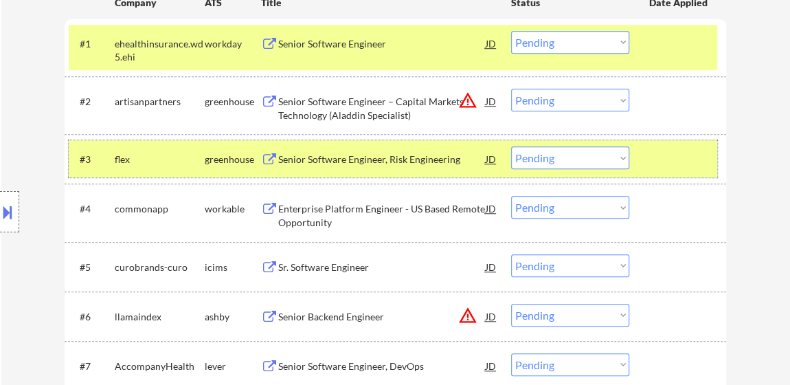
scroll to position [624, 0]
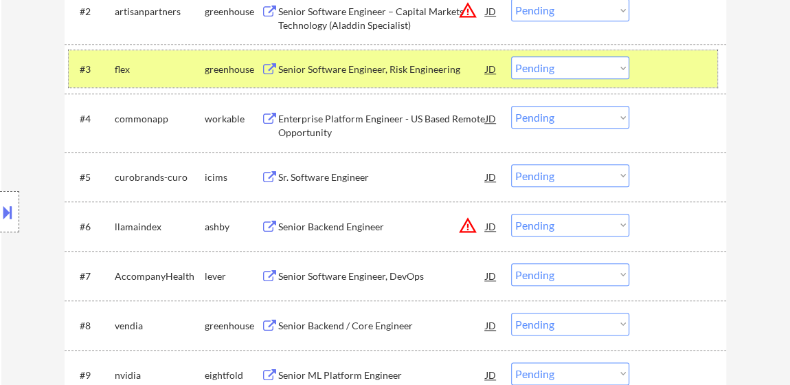
click at [678, 80] on div "#3 flex greenhouse Senior Software Engineer, Risk Engineering JD warning_amber …" at bounding box center [393, 68] width 649 height 37
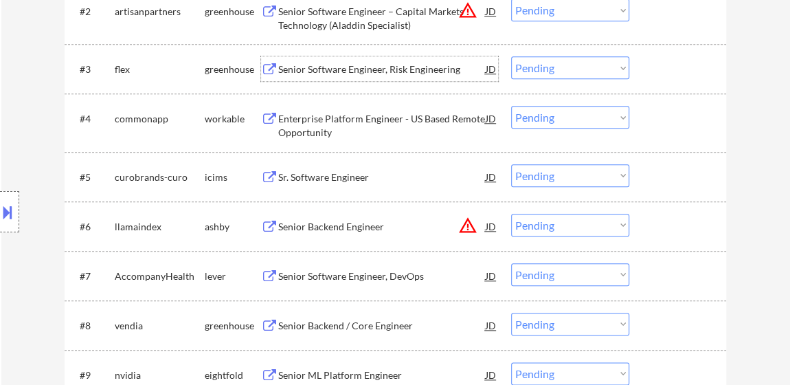
click at [390, 75] on div "Senior Software Engineer, Risk Engineering" at bounding box center [381, 70] width 207 height 14
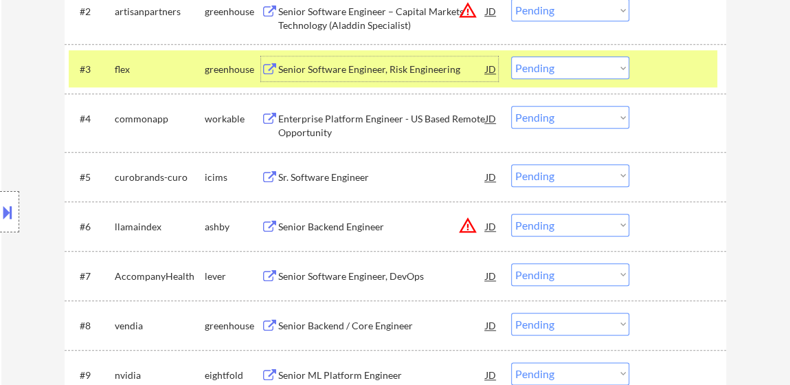
click at [569, 19] on select "Choose an option... Pending Applied Excluded (Questions) Excluded (Expired) Exc…" at bounding box center [570, 10] width 118 height 23
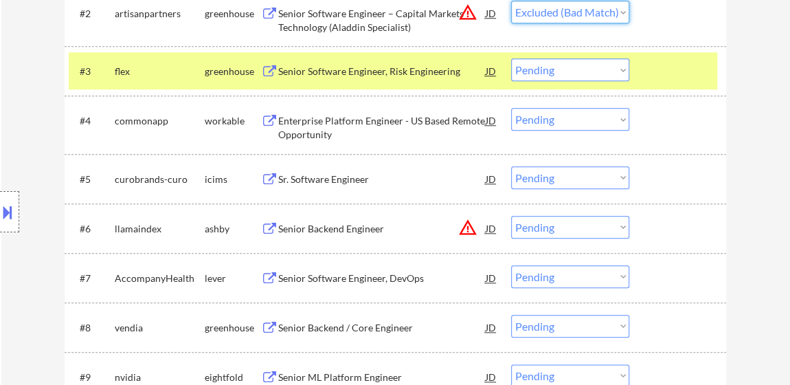
click at [511, 1] on select "Choose an option... Pending Applied Excluded (Questions) Excluded (Expired) Exc…" at bounding box center [570, 12] width 118 height 23
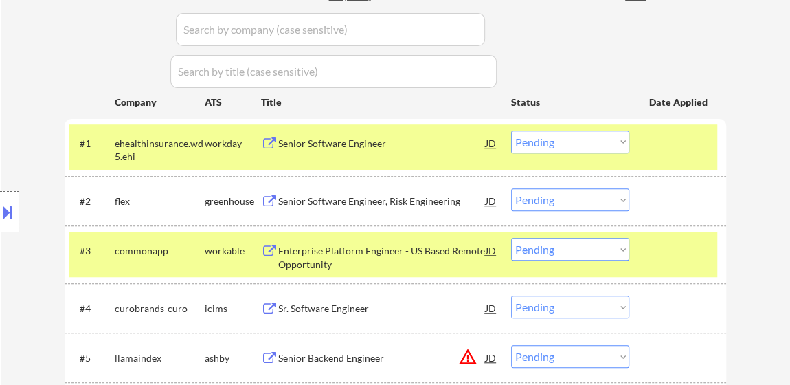
scroll to position [497, 0]
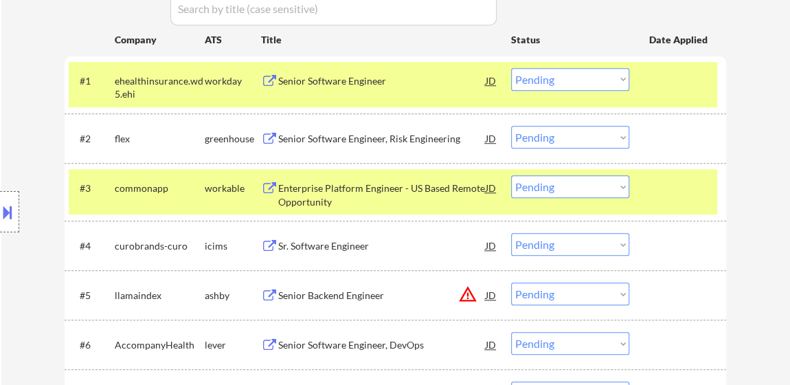
click at [548, 135] on select "Choose an option... Pending Applied Excluded (Questions) Excluded (Expired) Exc…" at bounding box center [570, 137] width 118 height 23
click at [511, 126] on select "Choose an option... Pending Applied Excluded (Questions) Excluded (Expired) Exc…" at bounding box center [570, 137] width 118 height 23
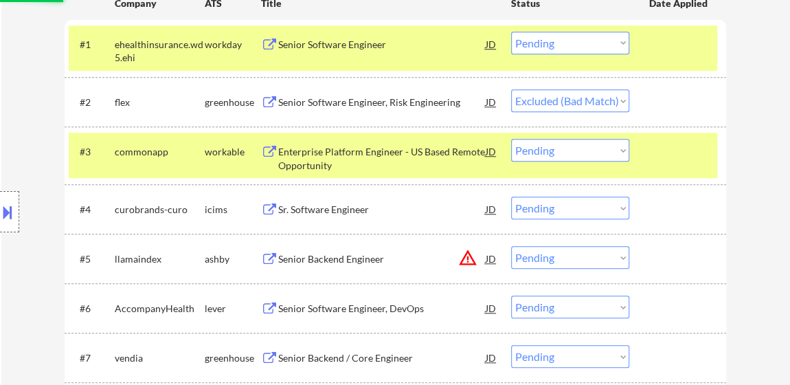
scroll to position [560, 0]
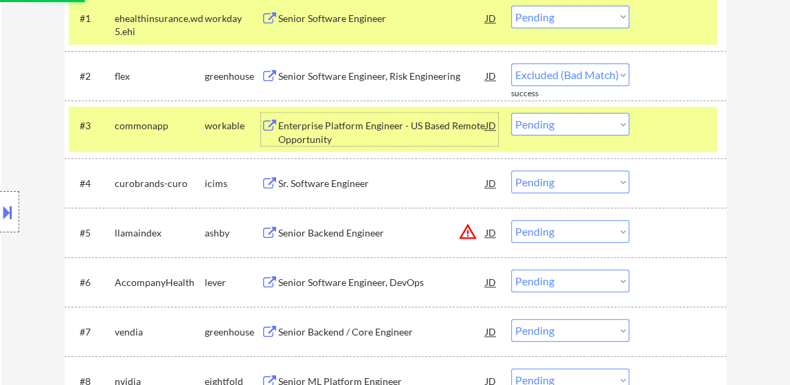
click at [365, 131] on div "Enterprise Platform Engineer - US Based Remote Opportunity" at bounding box center [381, 132] width 207 height 27
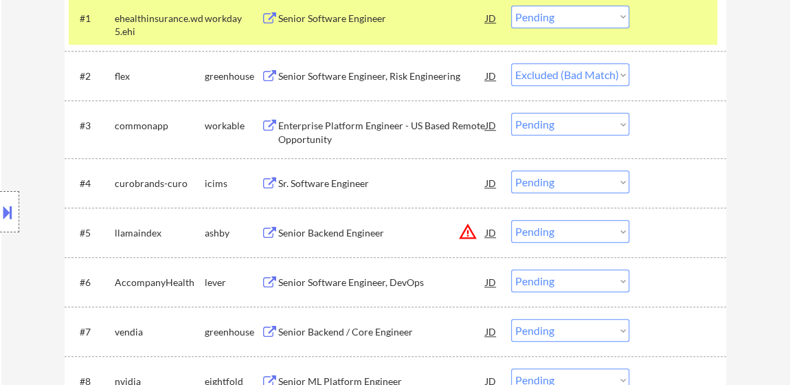
select select ""pending""
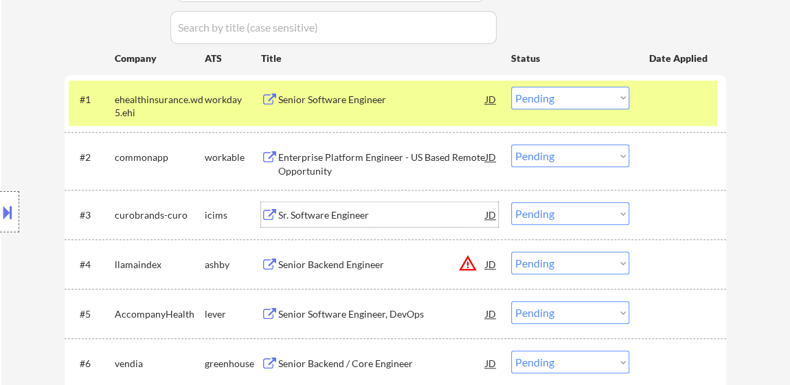
scroll to position [497, 0]
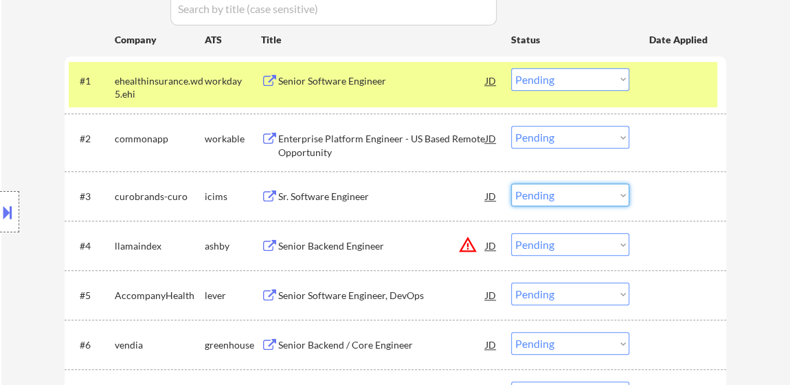
click at [531, 199] on select "Choose an option... Pending Applied Excluded (Questions) Excluded (Expired) Exc…" at bounding box center [570, 194] width 118 height 23
click at [511, 183] on select "Choose an option... Pending Applied Excluded (Questions) Excluded (Expired) Exc…" at bounding box center [570, 194] width 118 height 23
click at [550, 77] on select "Choose an option... Pending Applied Excluded (Questions) Excluded (Expired) Exc…" at bounding box center [570, 79] width 118 height 23
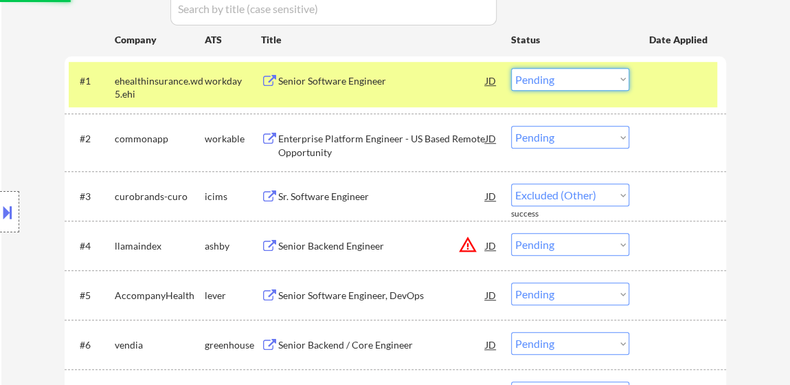
select select ""pending""
click at [511, 68] on select "Choose an option... Pending Applied Excluded (Questions) Excluded (Expired) Exc…" at bounding box center [570, 79] width 118 height 23
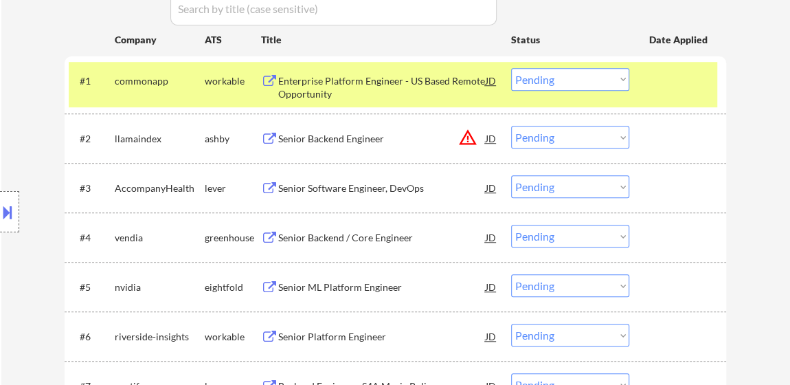
click at [670, 82] on div at bounding box center [679, 80] width 60 height 25
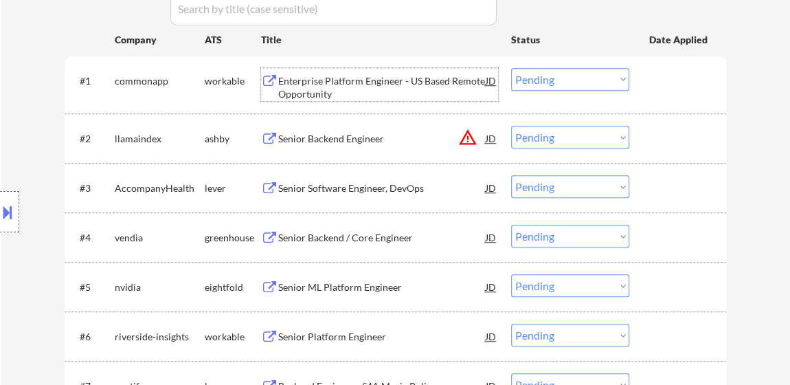
click at [368, 87] on div "Enterprise Platform Engineer - US Based Remote Opportunity" at bounding box center [381, 87] width 207 height 27
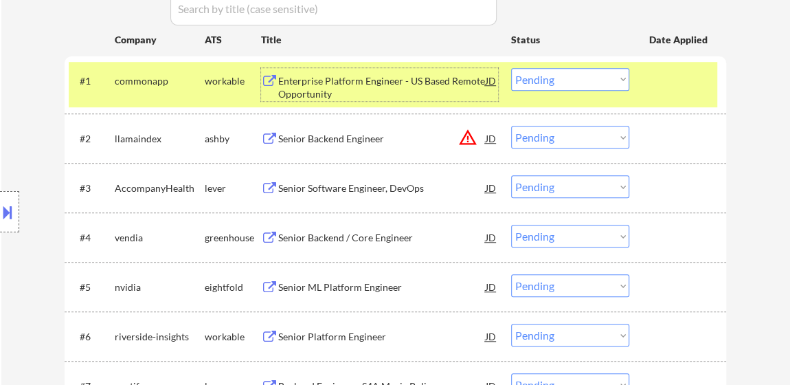
click at [332, 143] on div "Senior Backend Engineer" at bounding box center [381, 139] width 207 height 14
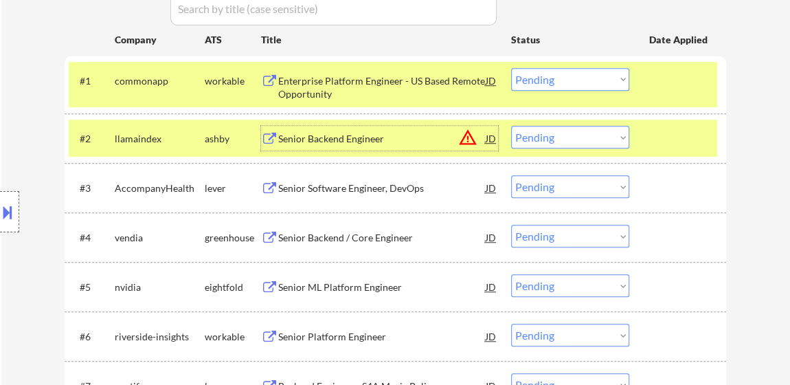
click at [598, 74] on select "Choose an option... Pending Applied Excluded (Questions) Excluded (Expired) Exc…" at bounding box center [570, 79] width 118 height 23
click at [511, 68] on select "Choose an option... Pending Applied Excluded (Questions) Excluded (Expired) Exc…" at bounding box center [570, 79] width 118 height 23
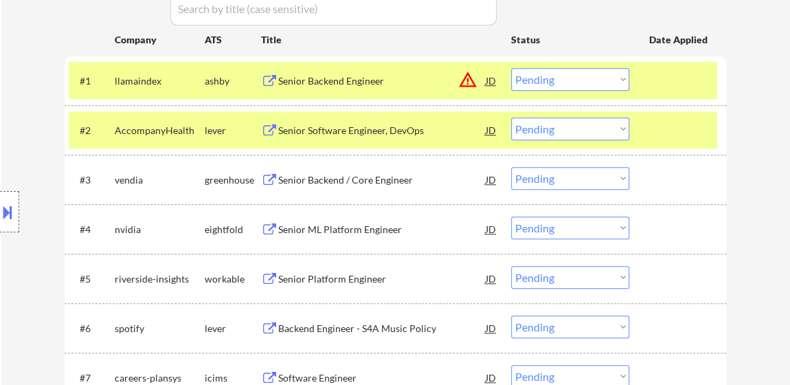
click at [583, 78] on select "Choose an option... Pending Applied Excluded (Questions) Excluded (Expired) Exc…" at bounding box center [570, 79] width 118 height 23
click at [511, 68] on select "Choose an option... Pending Applied Excluded (Questions) Excluded (Expired) Exc…" at bounding box center [570, 79] width 118 height 23
click at [385, 119] on div "Senior Software Engineer, DevOps" at bounding box center [381, 129] width 207 height 25
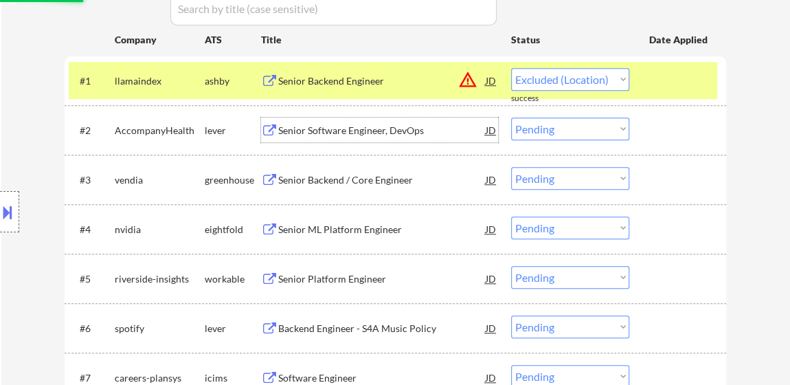
select select ""pending""
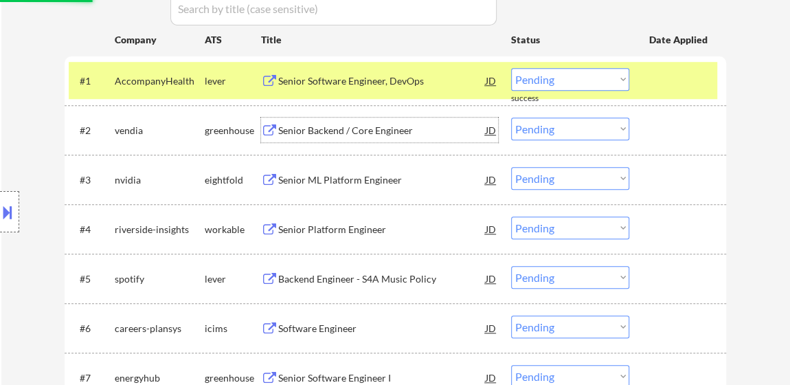
click at [339, 126] on div "Senior Backend / Core Engineer" at bounding box center [381, 131] width 207 height 14
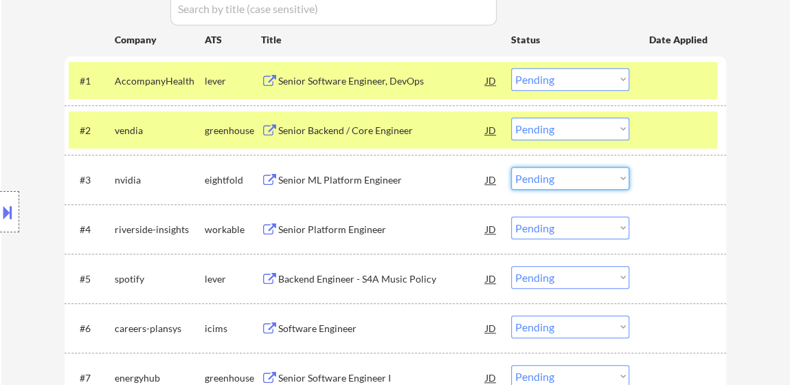
click at [552, 178] on select "Choose an option... Pending Applied Excluded (Questions) Excluded (Expired) Exc…" at bounding box center [570, 178] width 118 height 23
click at [511, 167] on select "Choose an option... Pending Applied Excluded (Questions) Excluded (Expired) Exc…" at bounding box center [570, 178] width 118 height 23
click at [341, 224] on div "Senior Platform Engineer" at bounding box center [381, 230] width 207 height 14
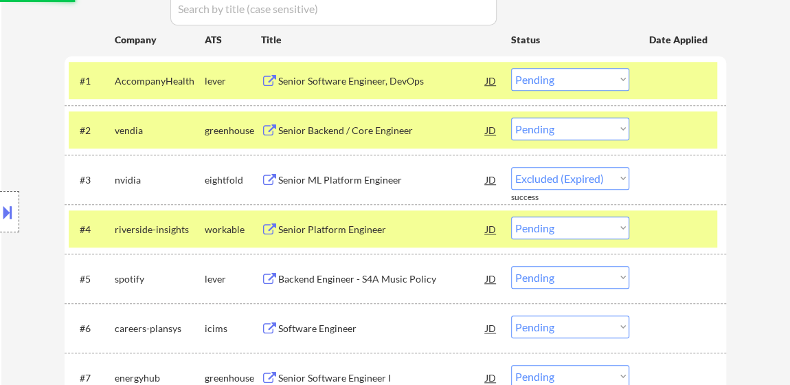
select select ""pending""
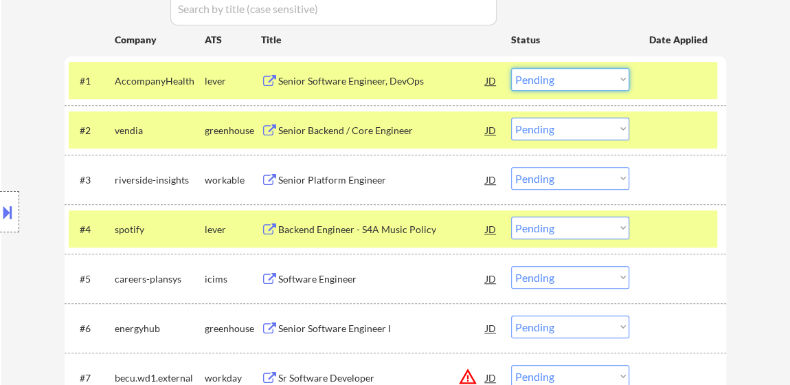
click at [568, 71] on select "Choose an option... Pending Applied Excluded (Questions) Excluded (Expired) Exc…" at bounding box center [570, 79] width 118 height 23
click at [511, 68] on select "Choose an option... Pending Applied Excluded (Questions) Excluded (Expired) Exc…" at bounding box center [570, 79] width 118 height 23
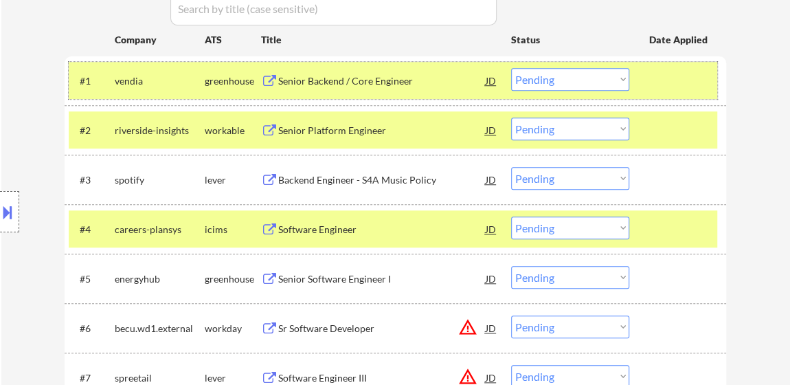
click at [605, 63] on div "#1 vendia greenhouse Senior Backend / Core Engineer JD warning_amber Choose an …" at bounding box center [393, 80] width 649 height 37
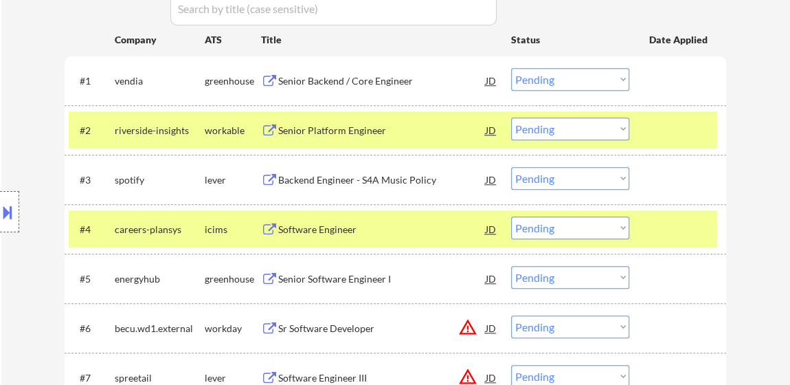
drag, startPoint x: 597, startPoint y: 82, endPoint x: 591, endPoint y: 89, distance: 8.8
click at [597, 82] on select "Choose an option... Pending Applied Excluded (Questions) Excluded (Expired) Exc…" at bounding box center [570, 79] width 118 height 23
click at [511, 68] on select "Choose an option... Pending Applied Excluded (Questions) Excluded (Expired) Exc…" at bounding box center [570, 79] width 118 height 23
select select ""pending""
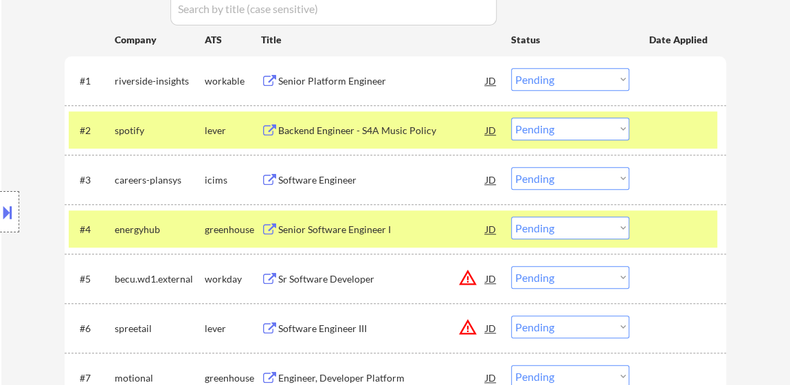
click at [662, 121] on div at bounding box center [679, 129] width 60 height 25
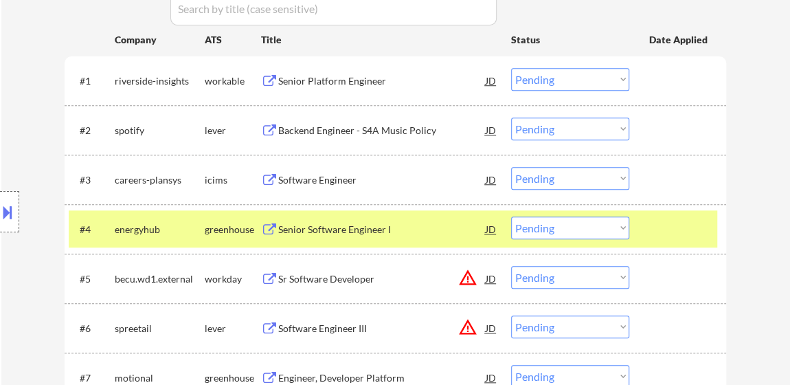
click at [660, 219] on div at bounding box center [679, 228] width 60 height 25
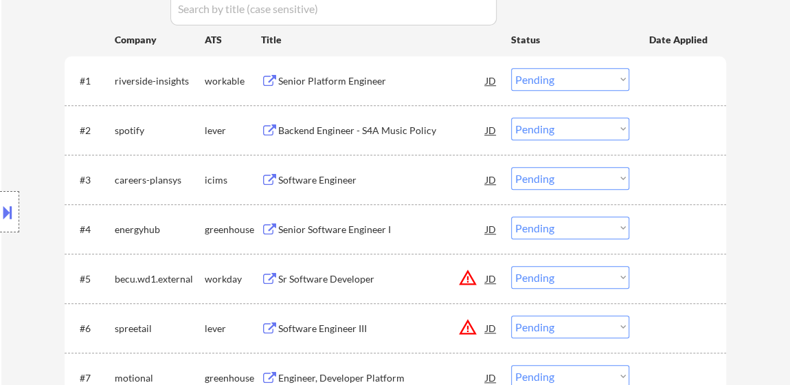
click at [349, 124] on div "Backend Engineer - S4A Music Policy" at bounding box center [381, 131] width 207 height 14
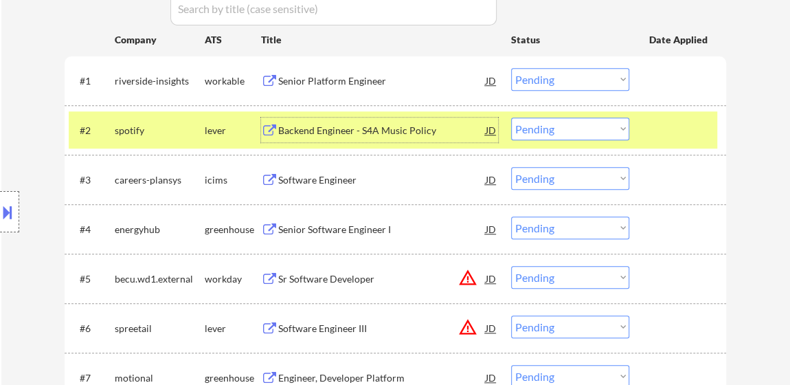
click at [601, 181] on select "Choose an option... Pending Applied Excluded (Questions) Excluded (Expired) Exc…" at bounding box center [570, 178] width 118 height 23
click at [511, 167] on select "Choose an option... Pending Applied Excluded (Questions) Excluded (Expired) Exc…" at bounding box center [570, 178] width 118 height 23
select select ""pending""
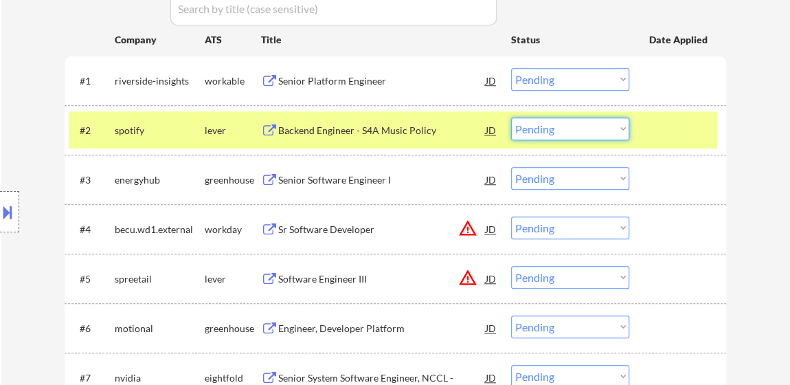
click at [589, 123] on select "Choose an option... Pending Applied Excluded (Questions) Excluded (Expired) Exc…" at bounding box center [570, 128] width 118 height 23
click at [511, 117] on select "Choose an option... Pending Applied Excluded (Questions) Excluded (Expired) Exc…" at bounding box center [570, 128] width 118 height 23
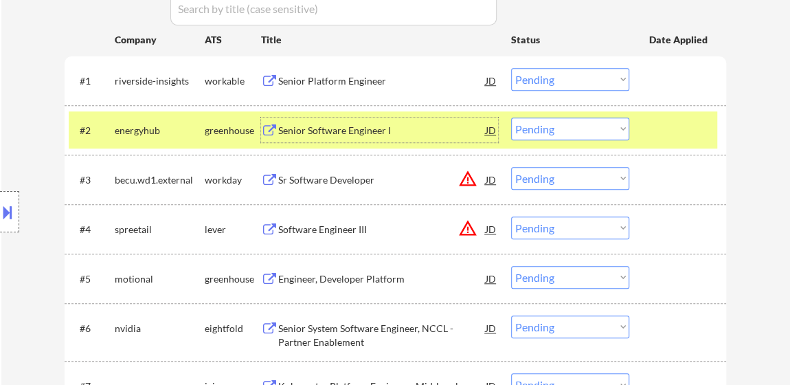
click at [333, 127] on div "Senior Software Engineer I" at bounding box center [381, 131] width 207 height 14
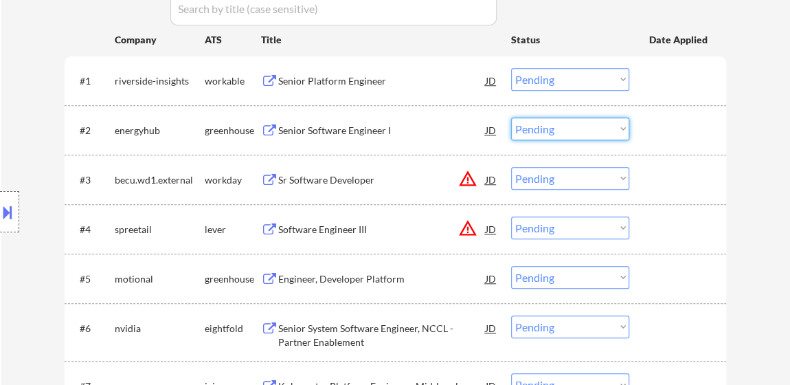
click at [533, 131] on select "Choose an option... Pending Applied Excluded (Questions) Excluded (Expired) Exc…" at bounding box center [570, 128] width 118 height 23
click at [511, 117] on select "Choose an option... Pending Applied Excluded (Questions) Excluded (Expired) Exc…" at bounding box center [570, 128] width 118 height 23
click at [337, 180] on div "Sr Software Developer" at bounding box center [381, 180] width 207 height 14
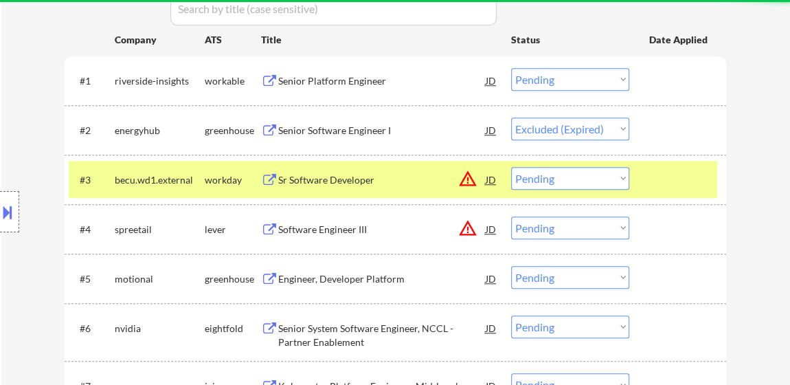
select select ""pending""
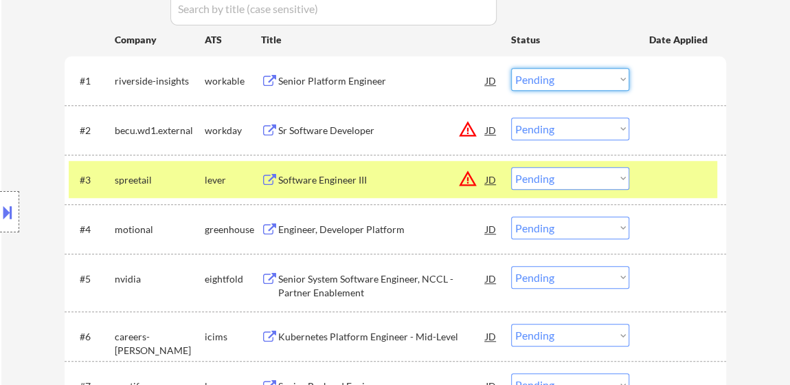
drag, startPoint x: 530, startPoint y: 72, endPoint x: 540, endPoint y: 87, distance: 17.3
click at [530, 72] on select "Choose an option... Pending Applied Excluded (Questions) Excluded (Expired) Exc…" at bounding box center [570, 79] width 118 height 23
click at [511, 68] on select "Choose an option... Pending Applied Excluded (Questions) Excluded (Expired) Exc…" at bounding box center [570, 79] width 118 height 23
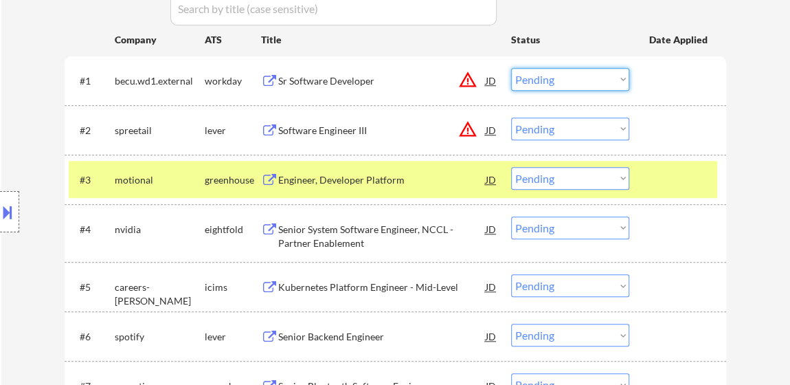
click at [590, 76] on select "Choose an option... Pending Applied Excluded (Questions) Excluded (Expired) Exc…" at bounding box center [570, 79] width 118 height 23
click at [511, 68] on select "Choose an option... Pending Applied Excluded (Questions) Excluded (Expired) Exc…" at bounding box center [570, 79] width 118 height 23
click at [339, 134] on div "Software Engineer III" at bounding box center [381, 131] width 207 height 14
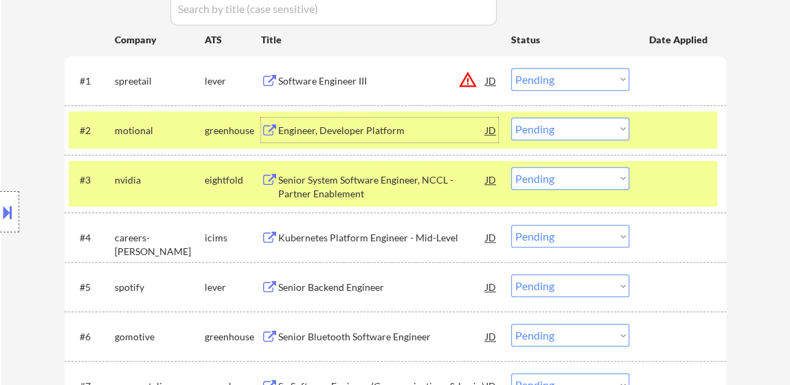
click at [609, 81] on select "Choose an option... Pending Applied Excluded (Questions) Excluded (Expired) Exc…" at bounding box center [570, 79] width 118 height 23
click at [511, 68] on select "Choose an option... Pending Applied Excluded (Questions) Excluded (Expired) Exc…" at bounding box center [570, 79] width 118 height 23
click at [351, 135] on div "Engineer, Developer Platform" at bounding box center [381, 131] width 207 height 14
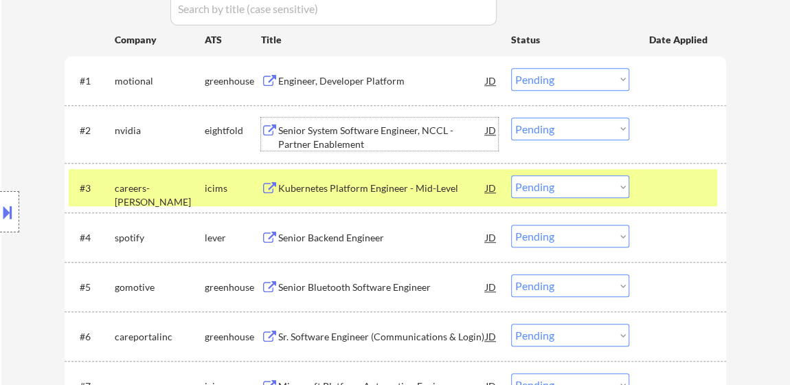
click at [596, 76] on select "Choose an option... Pending Applied Excluded (Questions) Excluded (Expired) Exc…" at bounding box center [570, 79] width 118 height 23
click at [511, 68] on select "Choose an option... Pending Applied Excluded (Questions) Excluded (Expired) Exc…" at bounding box center [570, 79] width 118 height 23
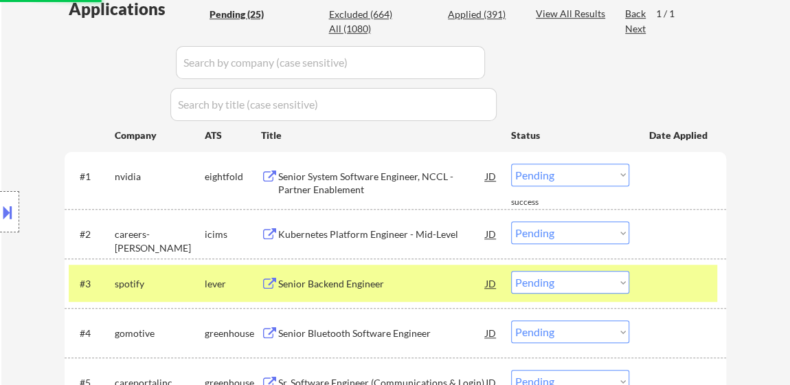
scroll to position [435, 0]
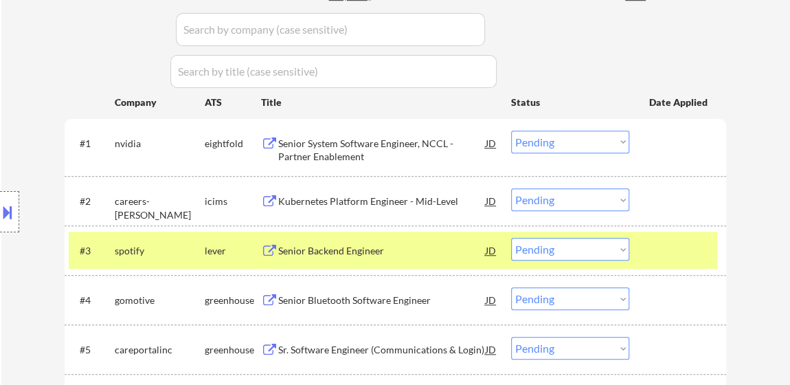
click at [556, 137] on select "Choose an option... Pending Applied Excluded (Questions) Excluded (Expired) Exc…" at bounding box center [570, 142] width 118 height 23
click at [511, 131] on select "Choose an option... Pending Applied Excluded (Questions) Excluded (Expired) Exc…" at bounding box center [570, 142] width 118 height 23
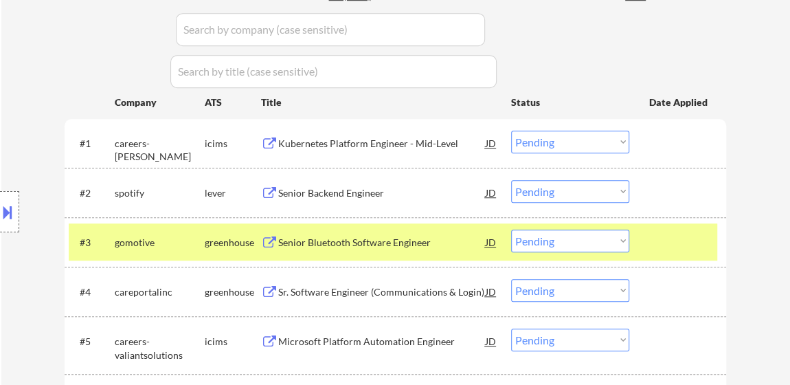
click at [587, 139] on select "Choose an option... Pending Applied Excluded (Questions) Excluded (Expired) Exc…" at bounding box center [570, 142] width 118 height 23
click at [511, 131] on select "Choose an option... Pending Applied Excluded (Questions) Excluded (Expired) Exc…" at bounding box center [570, 142] width 118 height 23
select select ""pending""
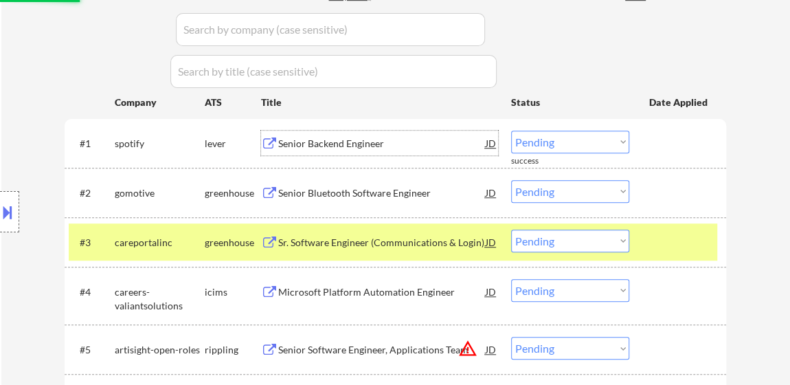
click at [361, 144] on div "Senior Backend Engineer" at bounding box center [381, 144] width 207 height 14
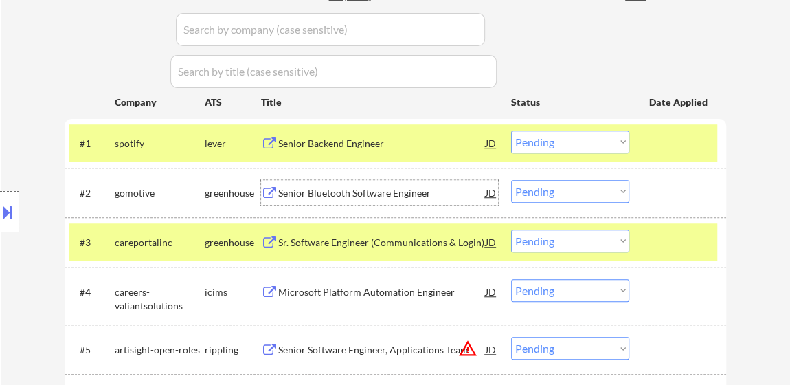
click at [395, 193] on div "Senior Bluetooth Software Engineer" at bounding box center [381, 193] width 207 height 14
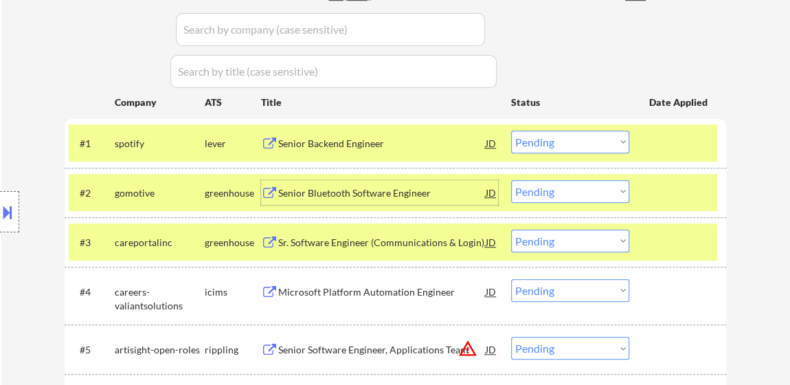
click at [591, 188] on select "Choose an option... Pending Applied Excluded (Questions) Excluded (Expired) Exc…" at bounding box center [570, 191] width 118 height 23
click at [511, 180] on select "Choose an option... Pending Applied Excluded (Questions) Excluded (Expired) Exc…" at bounding box center [570, 191] width 118 height 23
select select ""pending""
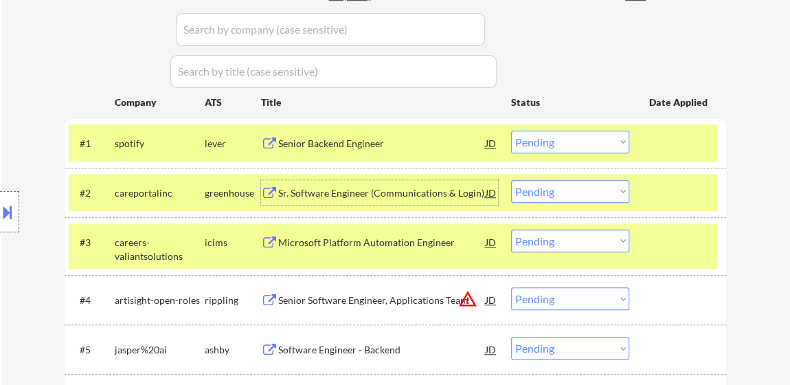
click at [404, 201] on div "Sr. Software Engineer (Communications & Login)" at bounding box center [381, 192] width 207 height 25
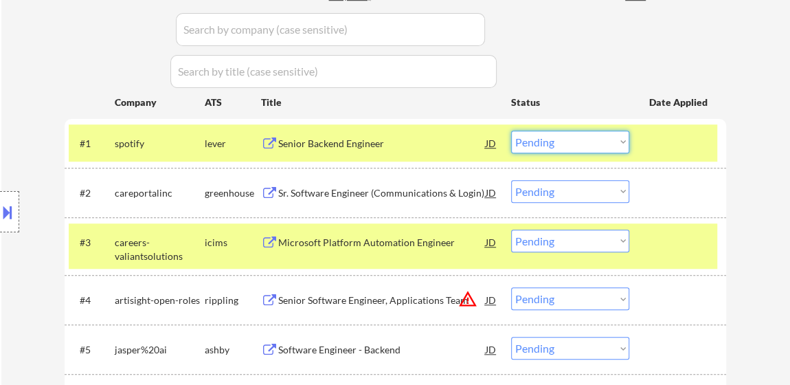
click at [570, 137] on select "Choose an option... Pending Applied Excluded (Questions) Excluded (Expired) Exc…" at bounding box center [570, 142] width 118 height 23
click at [511, 131] on select "Choose an option... Pending Applied Excluded (Questions) Excluded (Expired) Exc…" at bounding box center [570, 142] width 118 height 23
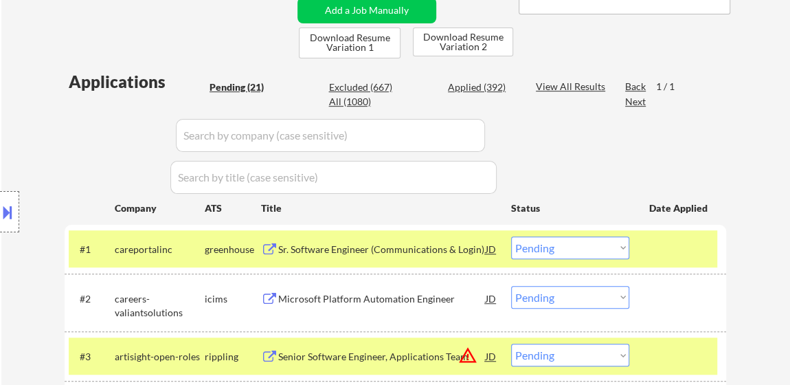
scroll to position [311, 0]
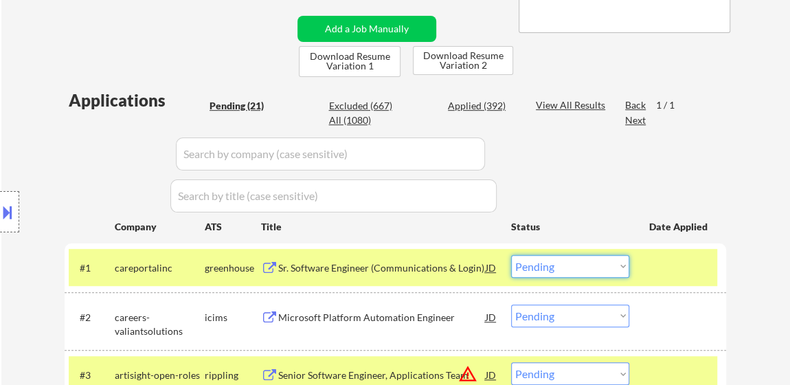
click at [563, 267] on select "Choose an option... Pending Applied Excluded (Questions) Excluded (Expired) Exc…" at bounding box center [570, 266] width 118 height 23
click at [511, 255] on select "Choose an option... Pending Applied Excluded (Questions) Excluded (Expired) Exc…" at bounding box center [570, 266] width 118 height 23
select select ""pending""
